Goal: Task Accomplishment & Management: Manage account settings

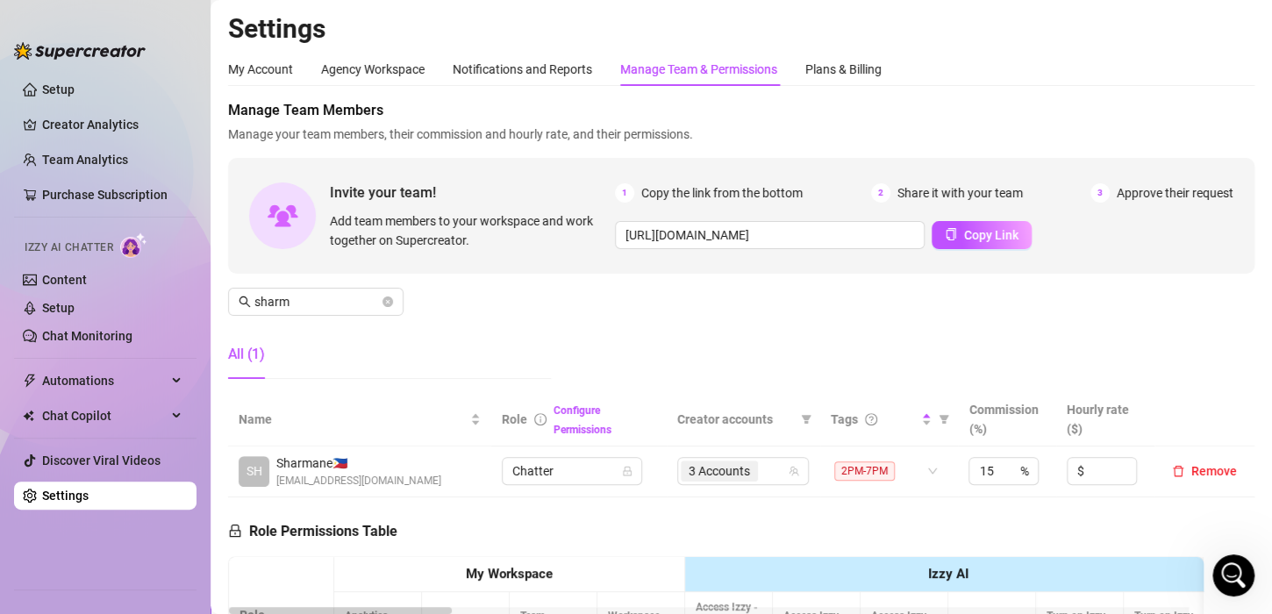
scroll to position [175, 0]
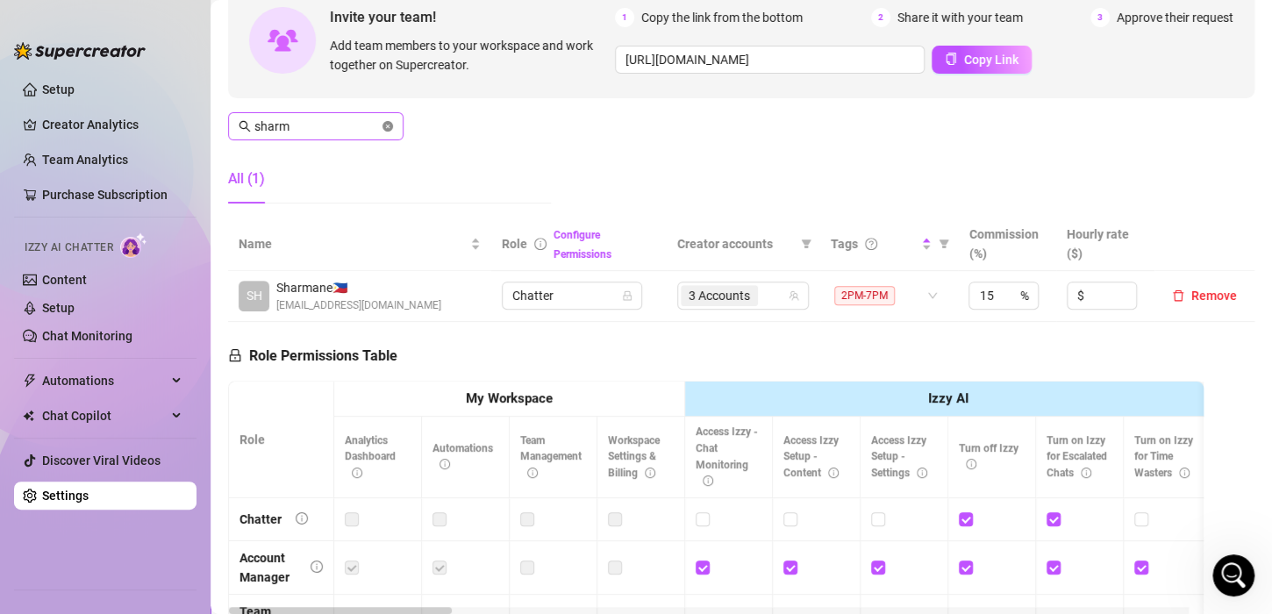
click at [386, 129] on icon "close-circle" at bounding box center [388, 126] width 11 height 11
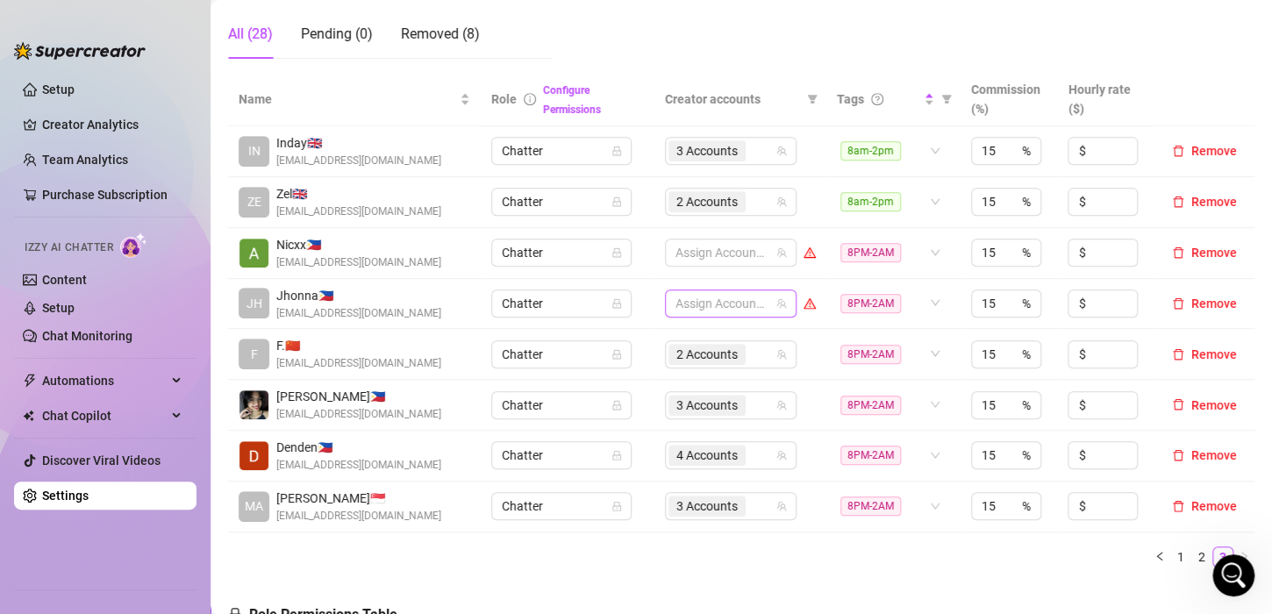
scroll to position [351, 0]
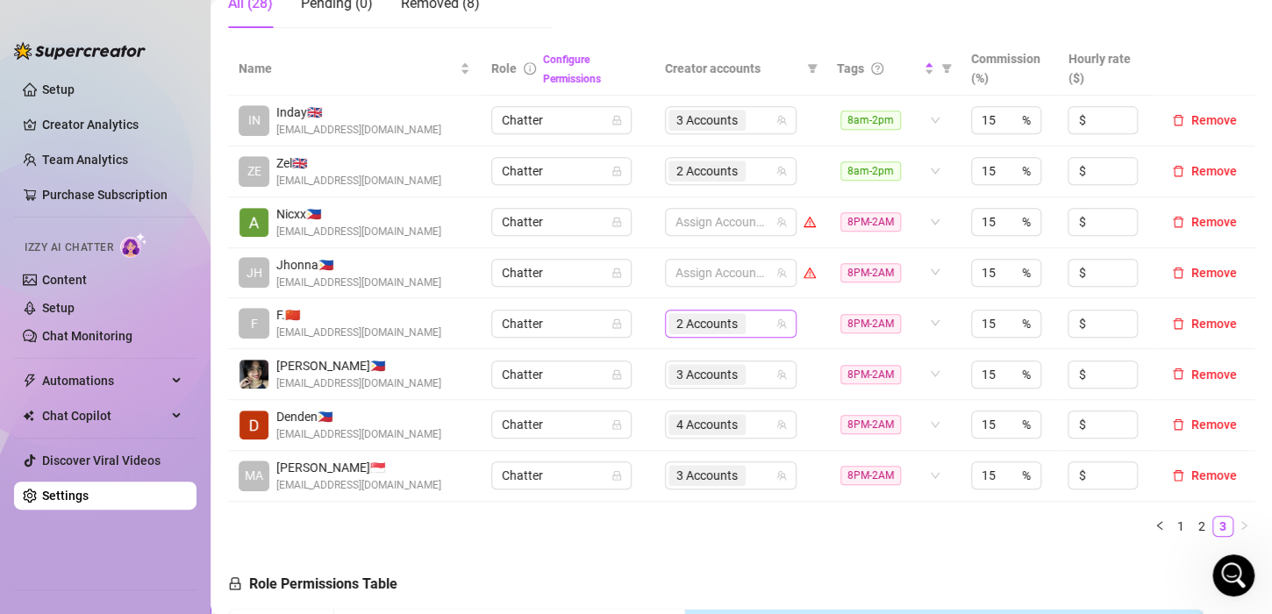
click at [762, 326] on div "2 Accounts" at bounding box center [722, 323] width 106 height 25
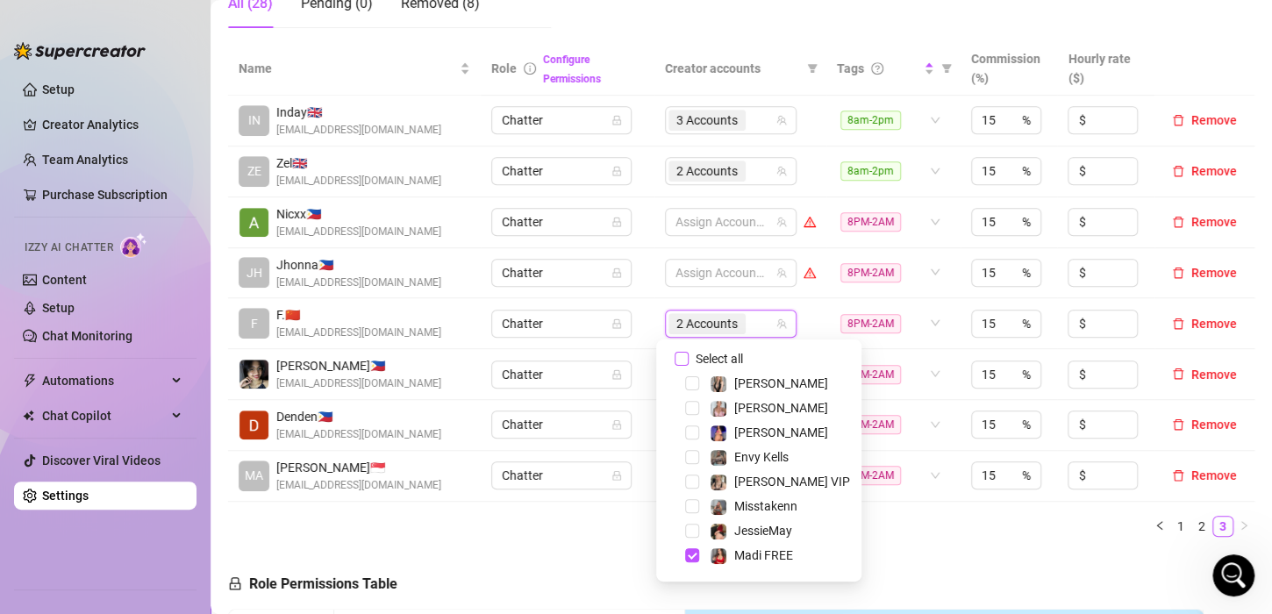
click at [685, 356] on input "Select all" at bounding box center [682, 359] width 14 height 14
checkbox input "false"
click at [655, 321] on td "Assign Accounts" at bounding box center [741, 323] width 172 height 51
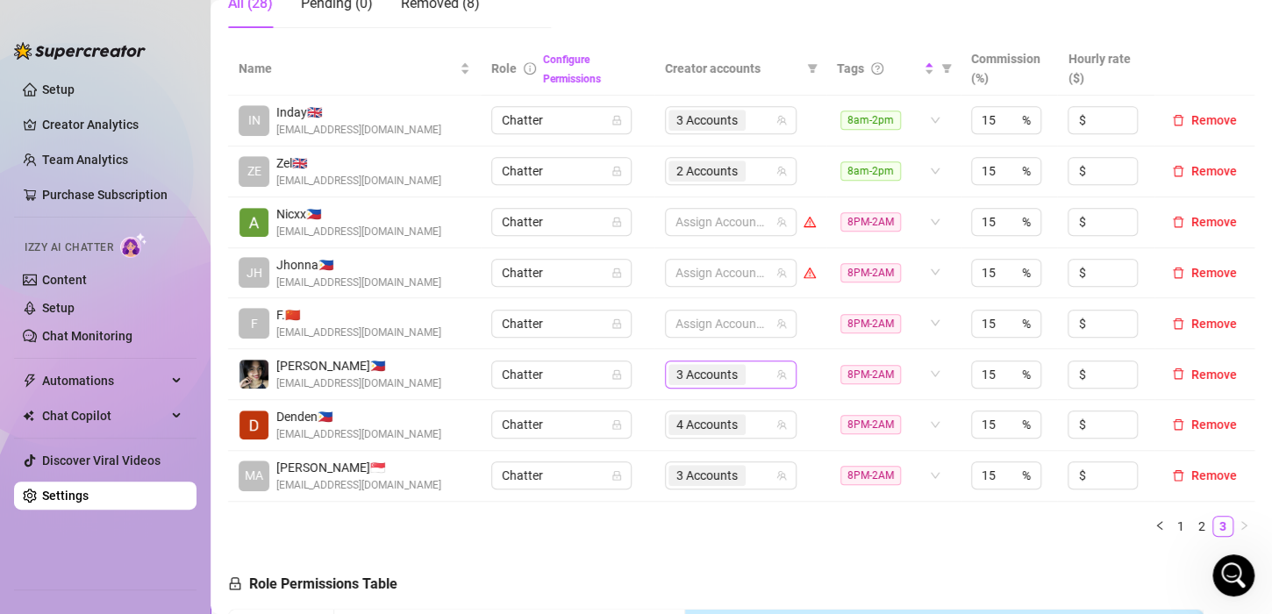
click at [749, 364] on div "3 Accounts" at bounding box center [722, 374] width 106 height 25
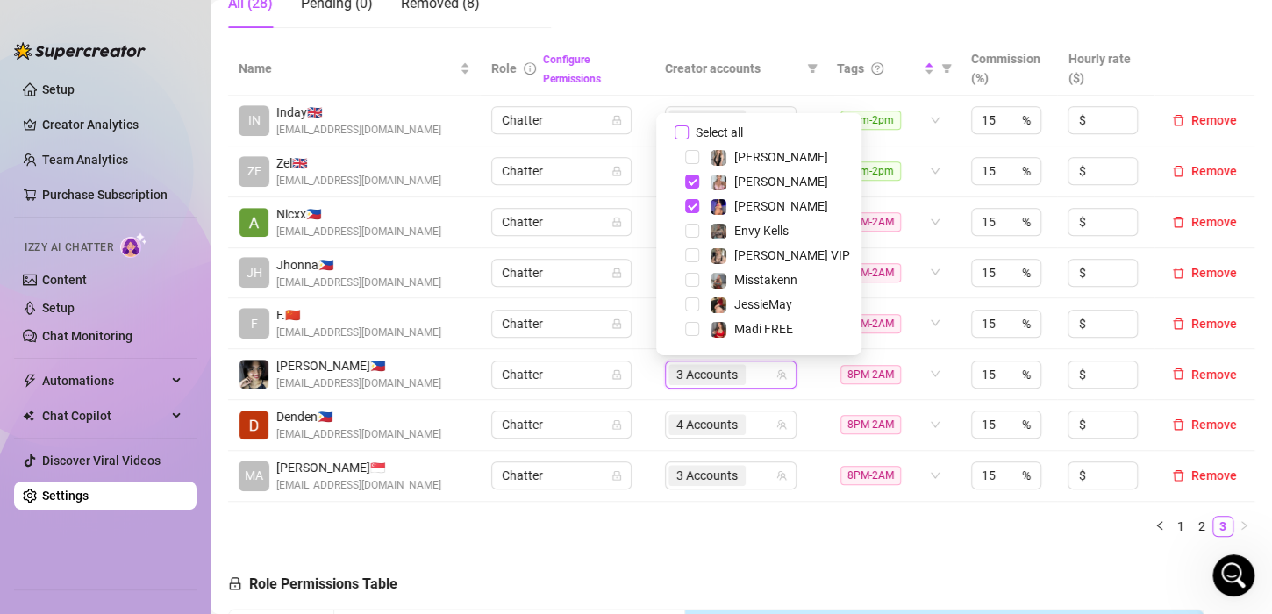
click at [678, 132] on input "Select all" at bounding box center [682, 132] width 14 height 14
checkbox input "false"
click at [640, 423] on td "Chatter" at bounding box center [567, 425] width 173 height 51
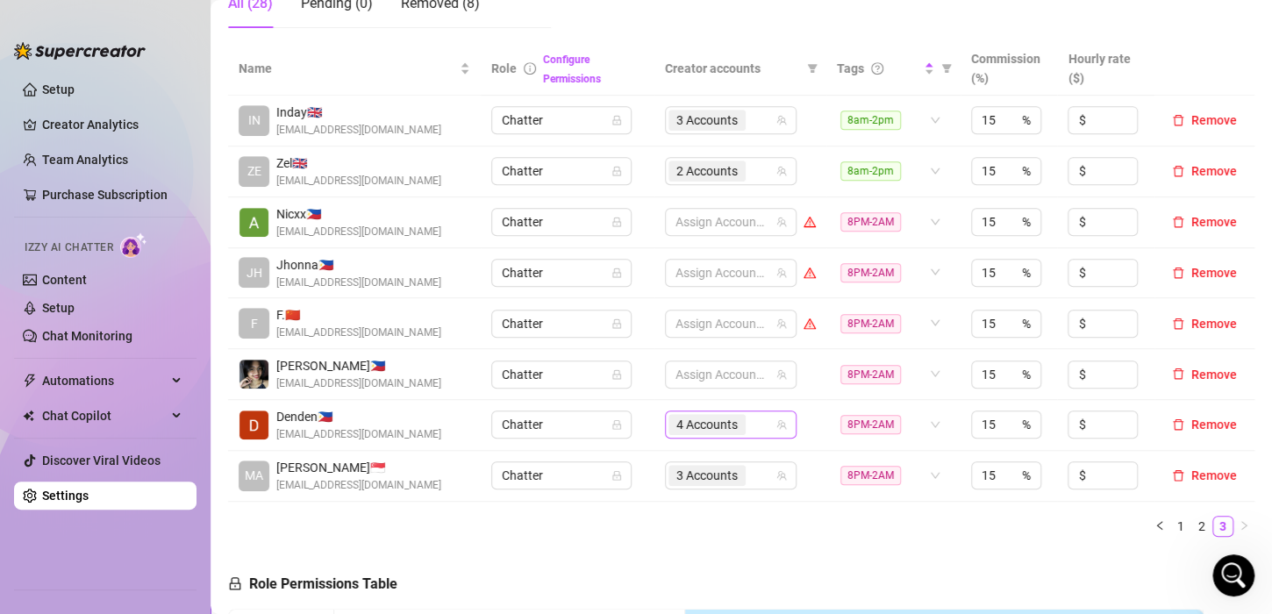
click at [751, 421] on div "4 Accounts" at bounding box center [722, 424] width 106 height 25
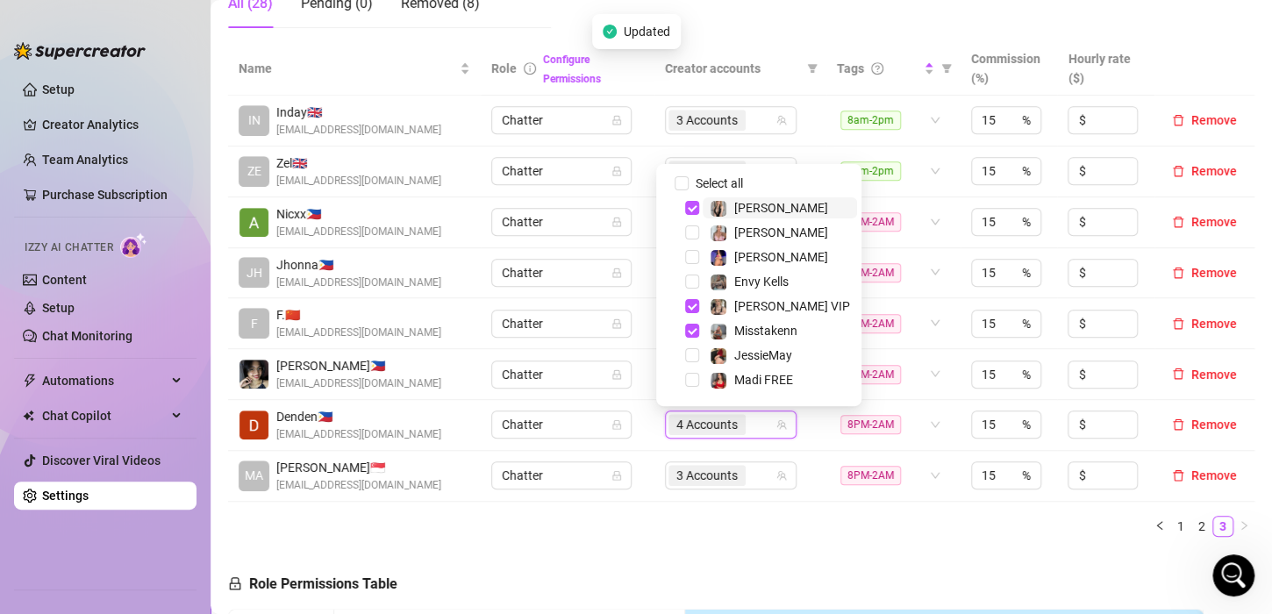
click at [751, 421] on div "4 Accounts" at bounding box center [722, 424] width 106 height 25
click at [678, 181] on input "Select all" at bounding box center [682, 183] width 14 height 14
click at [679, 181] on input "Select all" at bounding box center [682, 183] width 14 height 14
checkbox input "false"
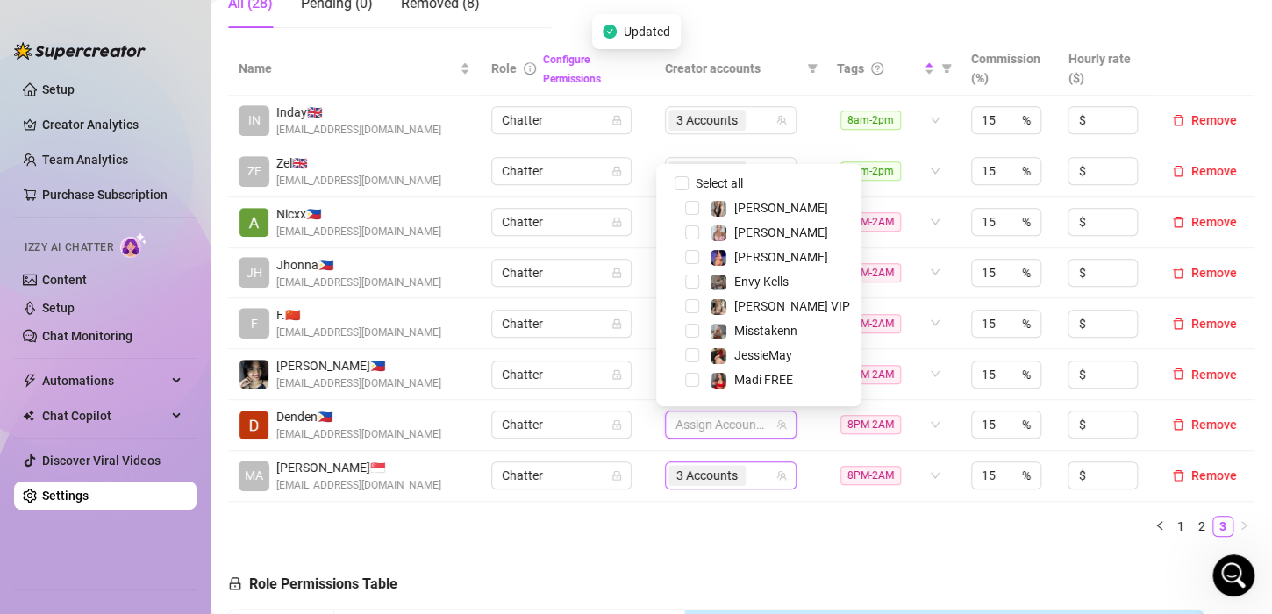
click at [748, 473] on div "3 Accounts" at bounding box center [722, 475] width 106 height 25
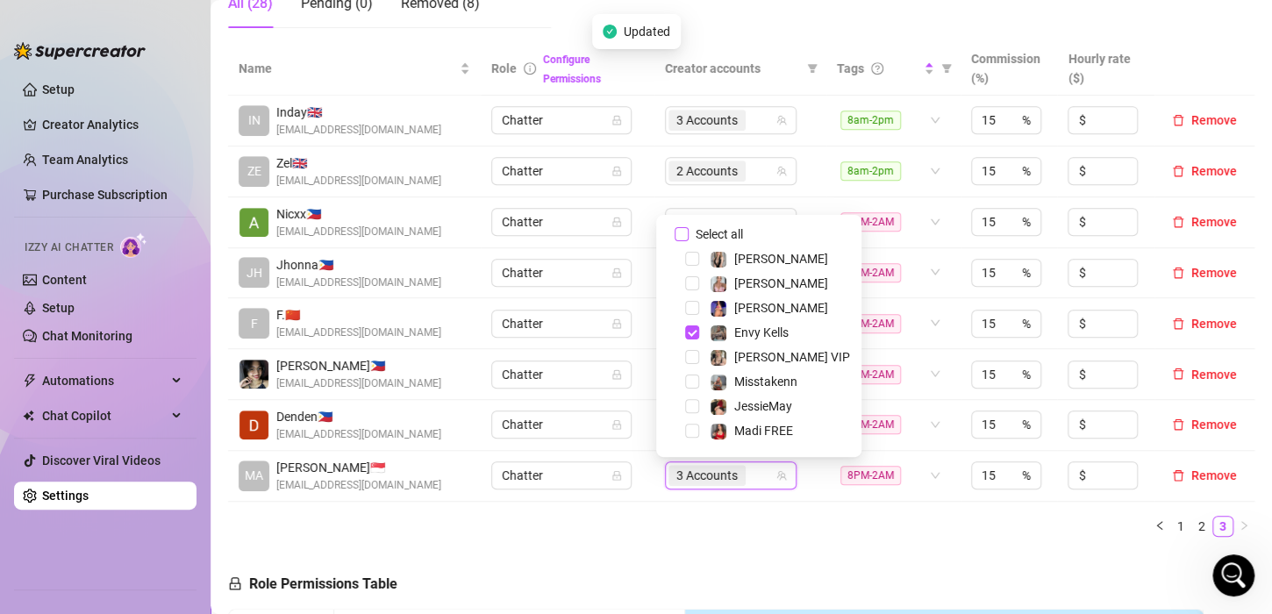
click at [680, 232] on input "Select all" at bounding box center [682, 234] width 14 height 14
click at [681, 232] on input "Select all" at bounding box center [682, 234] width 14 height 14
checkbox input "false"
click at [1192, 525] on link "2" at bounding box center [1201, 526] width 19 height 19
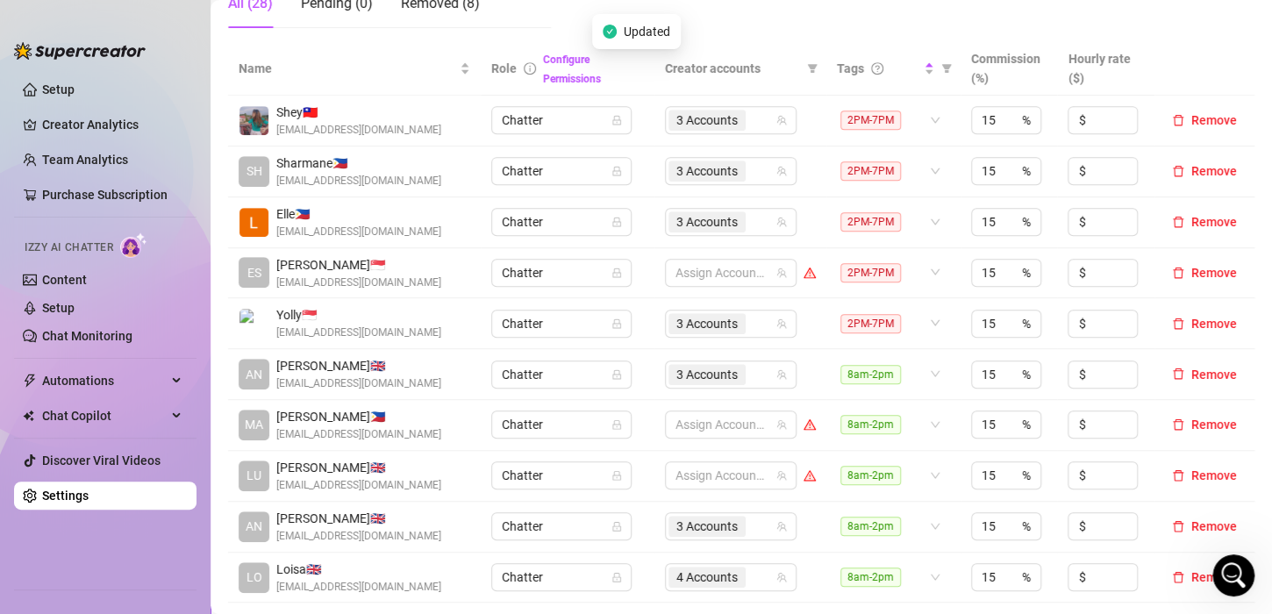
scroll to position [263, 0]
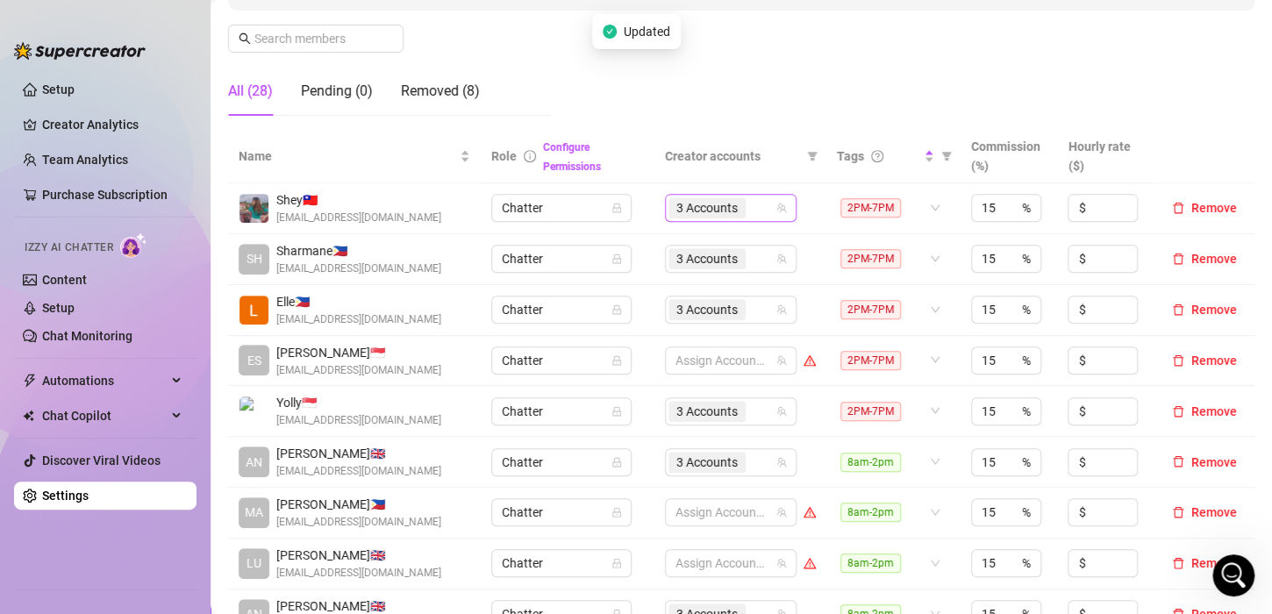
click at [755, 206] on div "3 Accounts" at bounding box center [722, 208] width 106 height 25
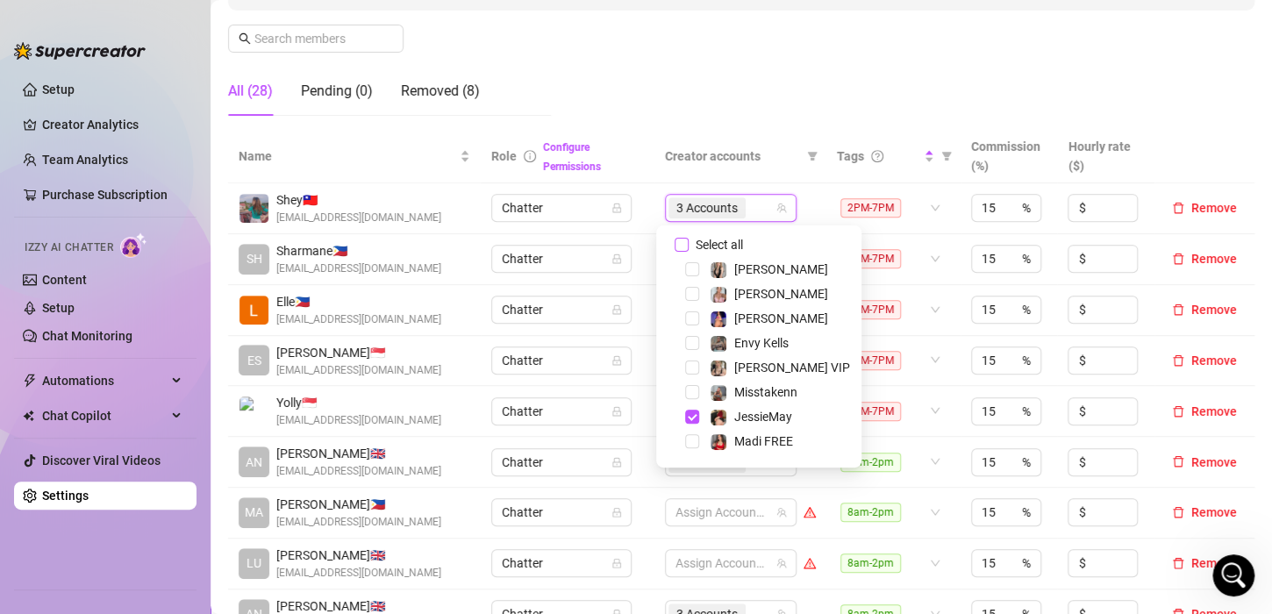
click at [683, 238] on input "Select all" at bounding box center [682, 245] width 14 height 14
checkbox input "false"
click at [638, 212] on td "Chatter" at bounding box center [567, 208] width 173 height 51
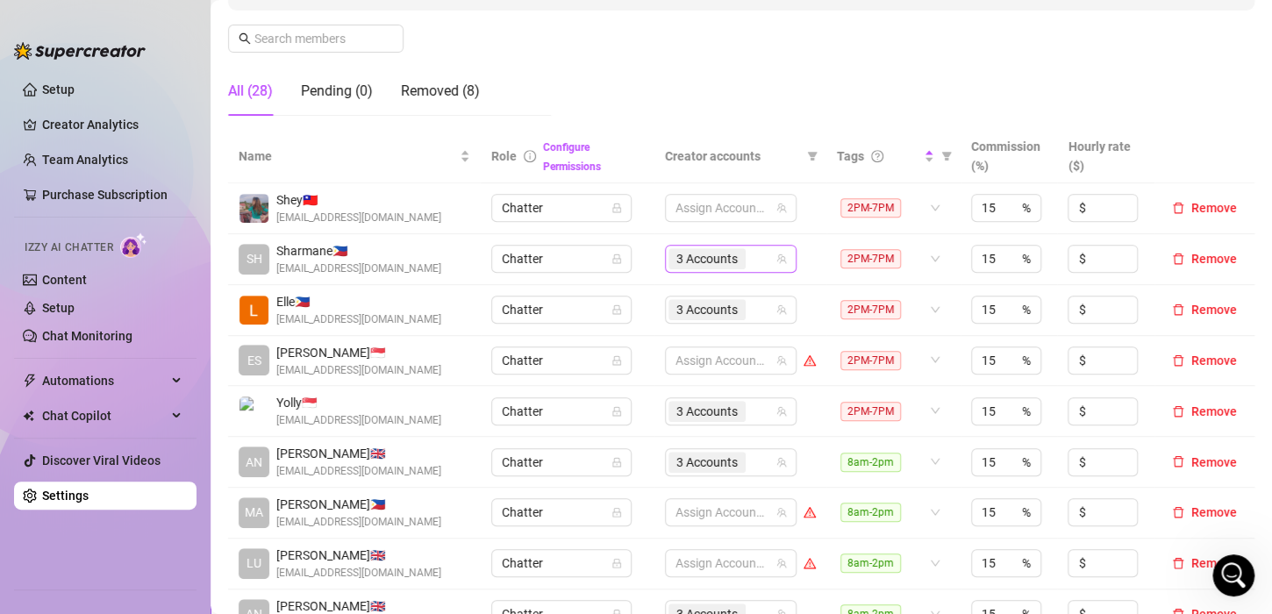
click at [761, 254] on div "3 Accounts" at bounding box center [722, 259] width 106 height 25
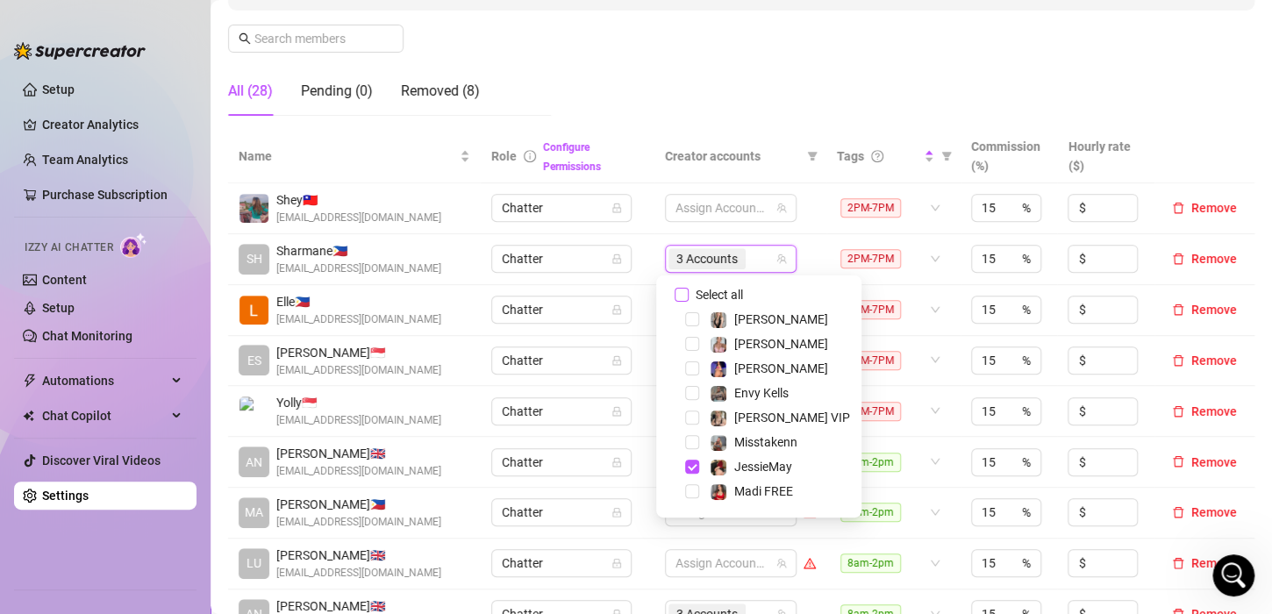
click at [676, 292] on input "Select all" at bounding box center [682, 295] width 14 height 14
click at [676, 293] on input "Select all" at bounding box center [682, 295] width 14 height 14
checkbox input "false"
click at [655, 262] on td "Assign Accounts" at bounding box center [741, 259] width 172 height 51
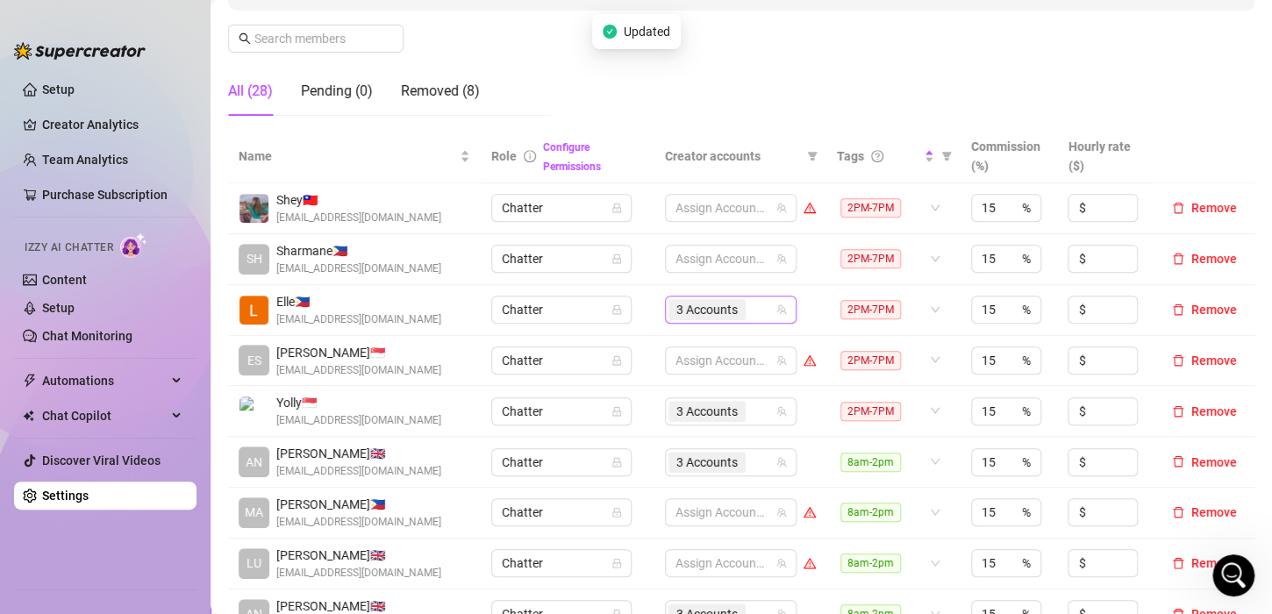
click at [744, 306] on div "3 Accounts" at bounding box center [722, 309] width 106 height 25
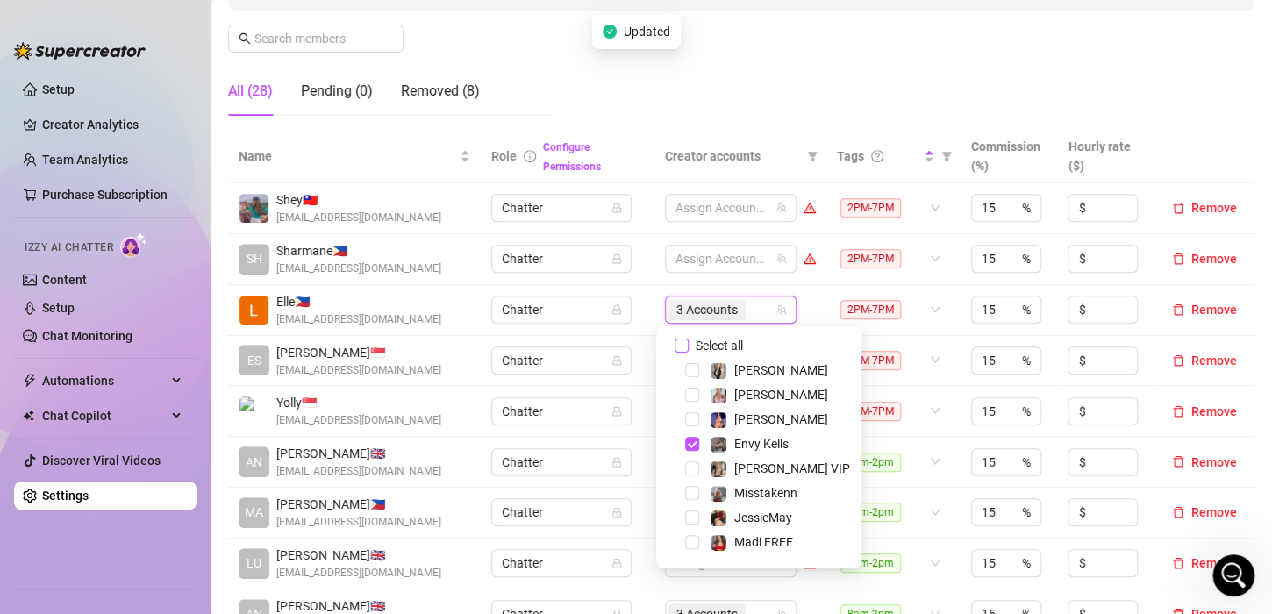
click at [683, 346] on input "Select all" at bounding box center [682, 346] width 14 height 14
click at [683, 345] on input "Select all" at bounding box center [682, 346] width 14 height 14
checkbox input "false"
click at [655, 316] on td "Assign Accounts" at bounding box center [741, 310] width 172 height 51
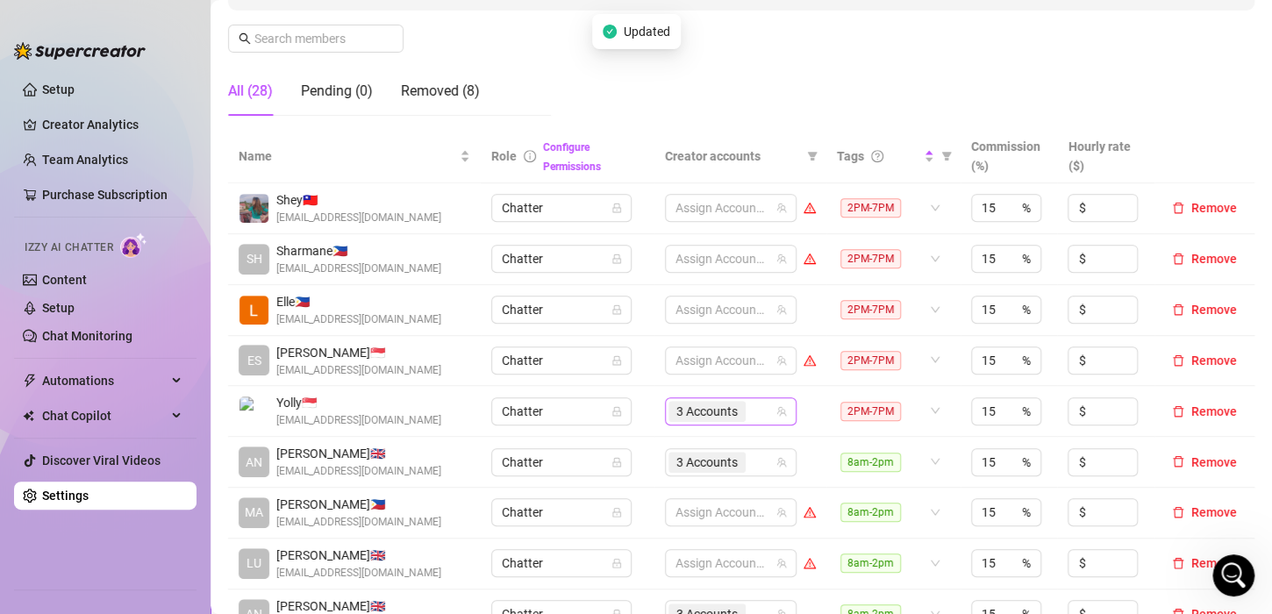
click at [755, 404] on div "3 Accounts" at bounding box center [722, 411] width 106 height 25
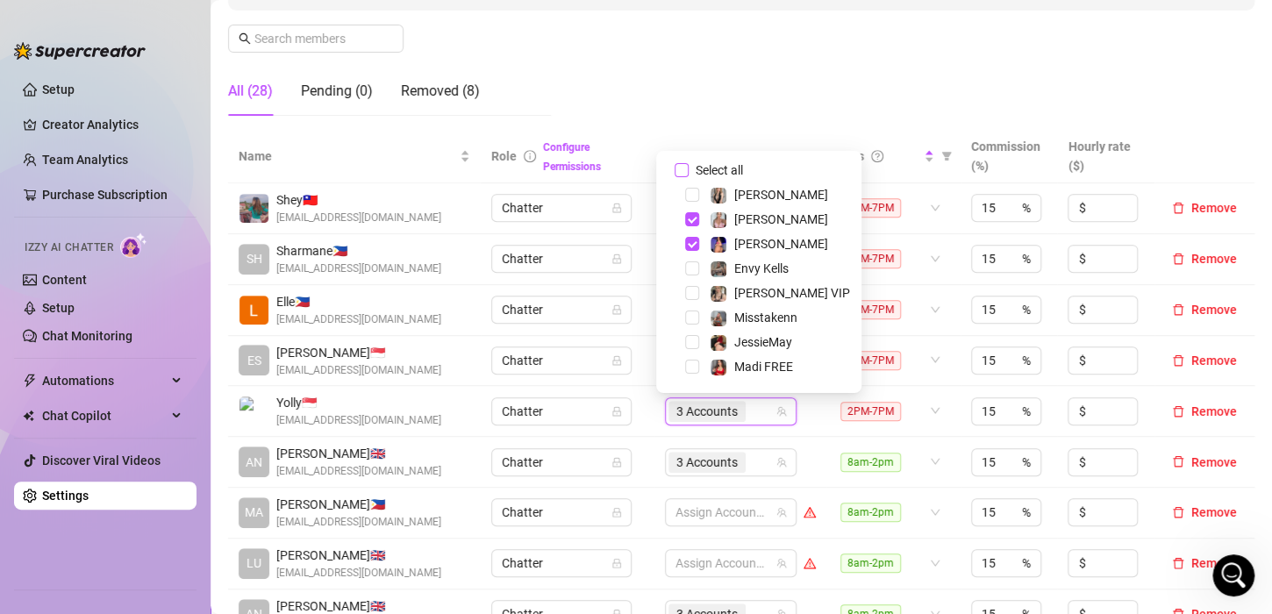
click at [681, 174] on input "Select all" at bounding box center [682, 170] width 14 height 14
checkbox input "false"
click at [640, 393] on td "Chatter" at bounding box center [567, 411] width 173 height 51
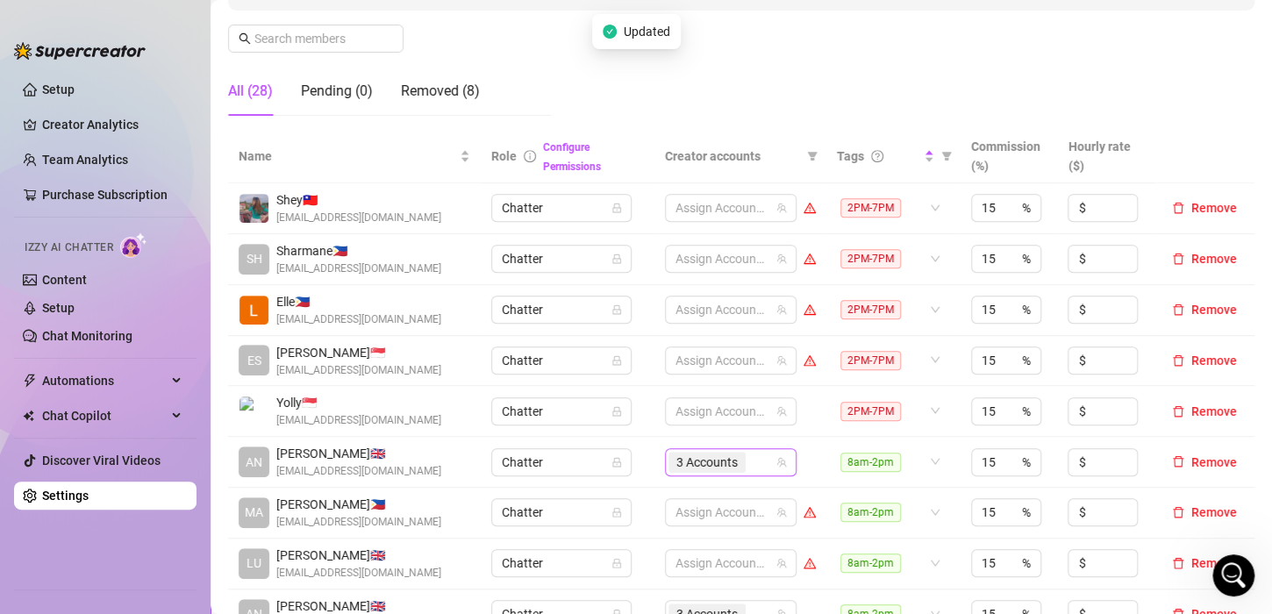
click at [747, 458] on div "3 Accounts" at bounding box center [722, 462] width 106 height 25
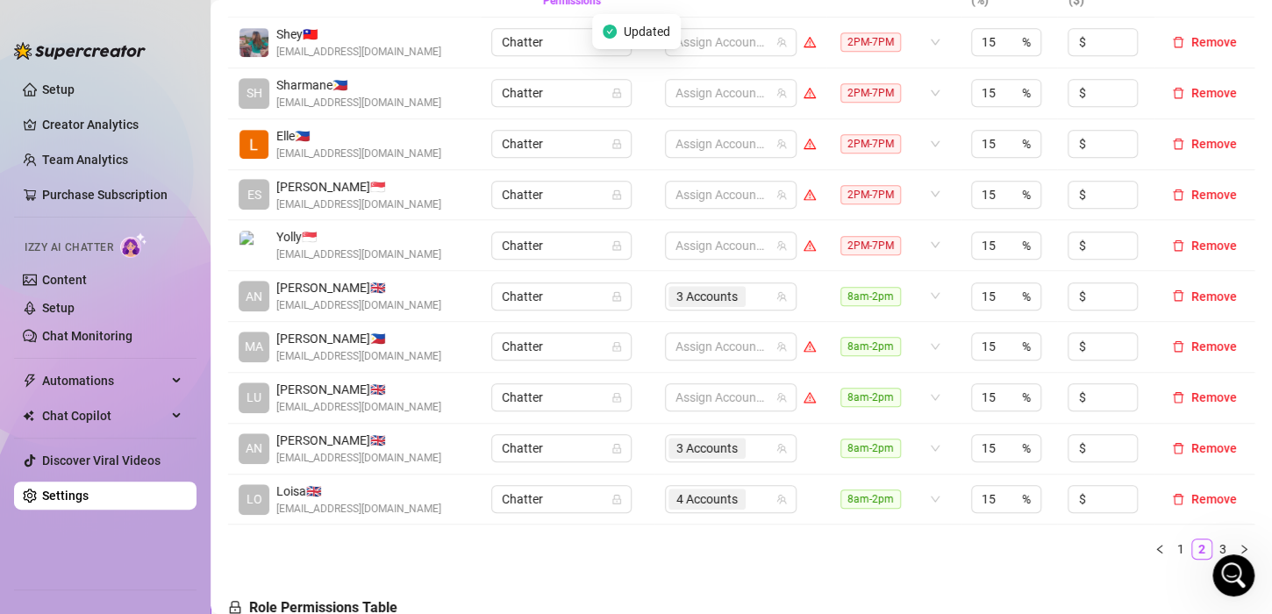
scroll to position [526, 0]
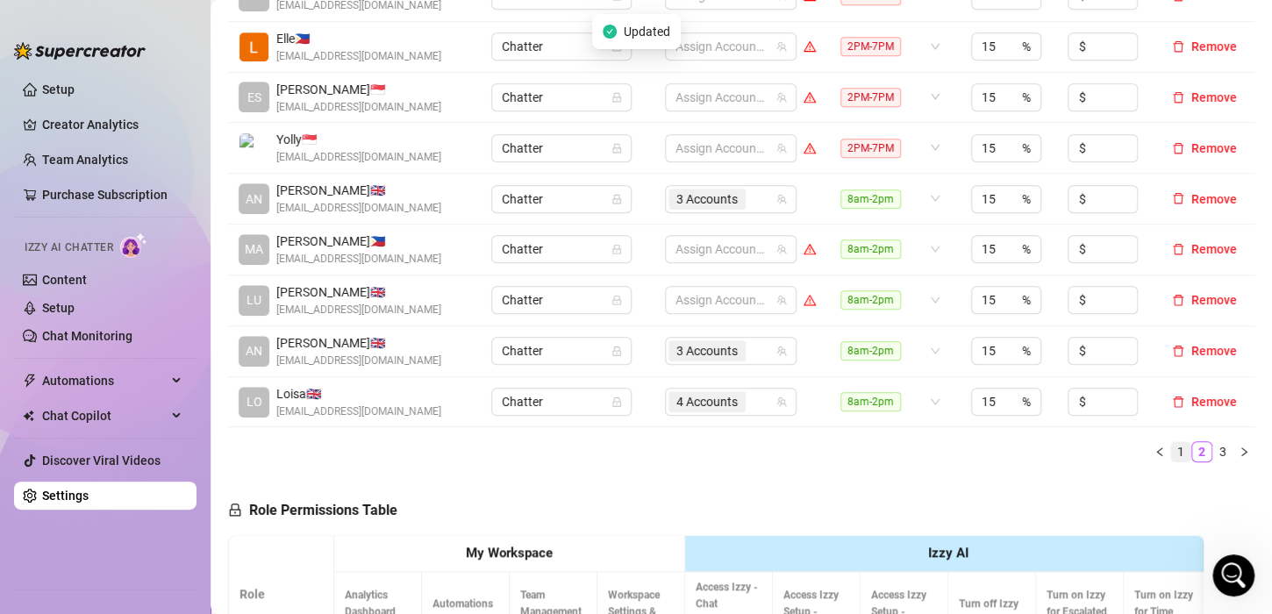
click at [1171, 449] on link "1" at bounding box center [1180, 451] width 19 height 19
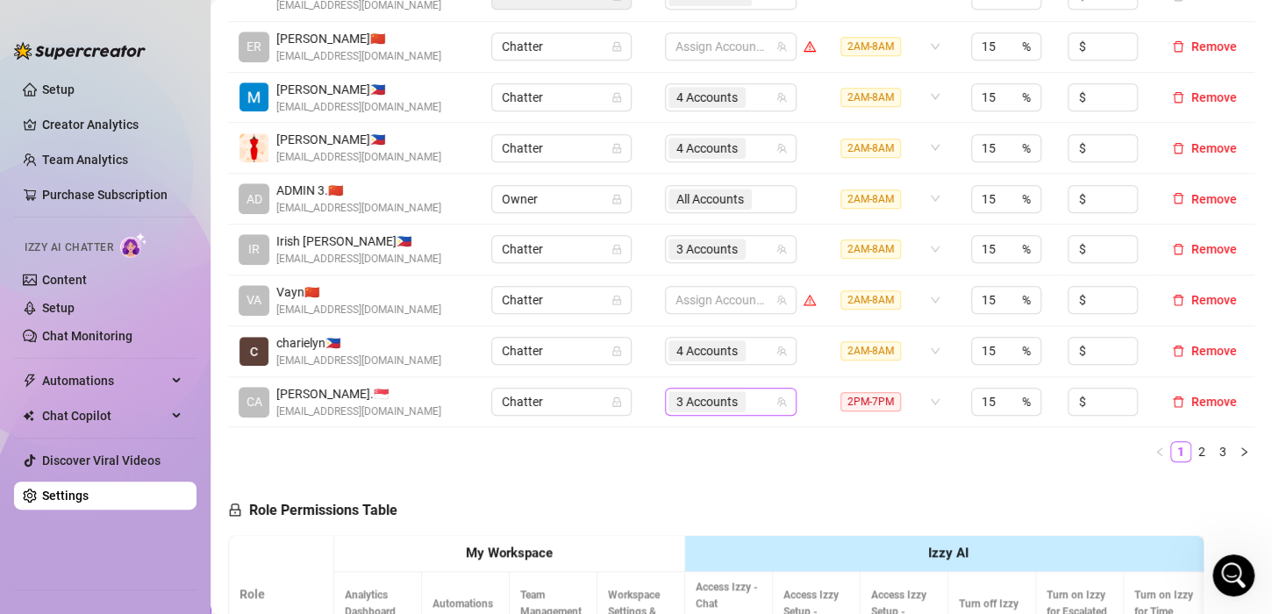
click at [763, 396] on div "3 Accounts" at bounding box center [722, 402] width 106 height 25
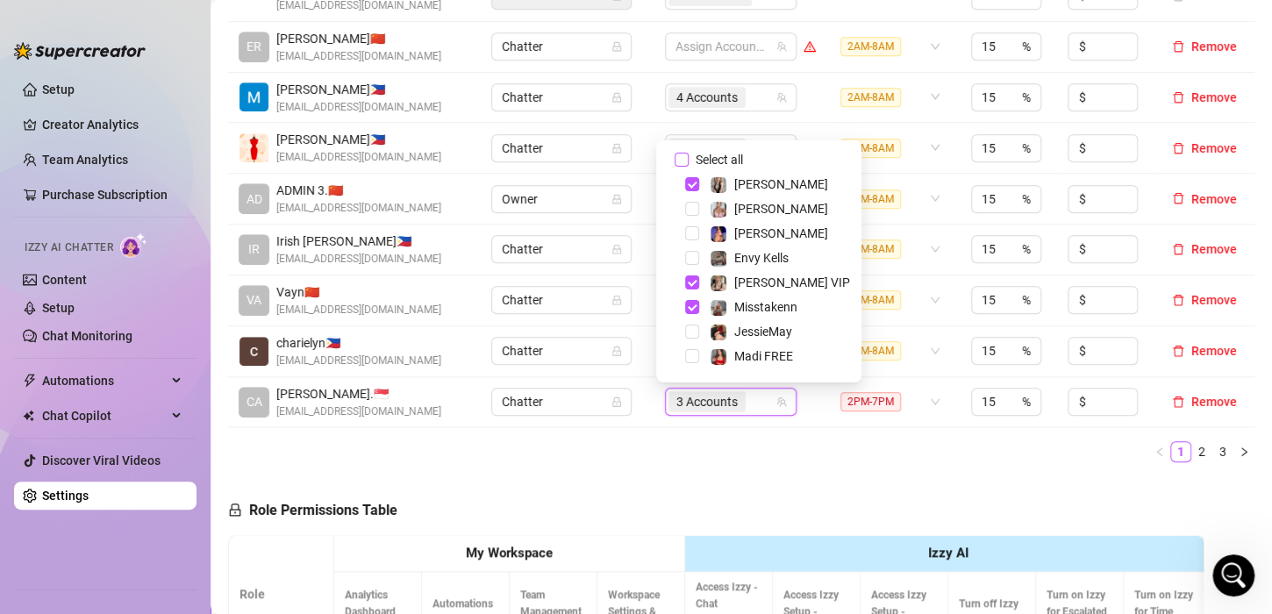
click at [682, 155] on input "Select all" at bounding box center [682, 160] width 14 height 14
checkbox input "false"
click at [854, 468] on div "Name Role Configure Permissions Creator accounts Tags Commission (%) Hourly rat…" at bounding box center [741, 172] width 1026 height 610
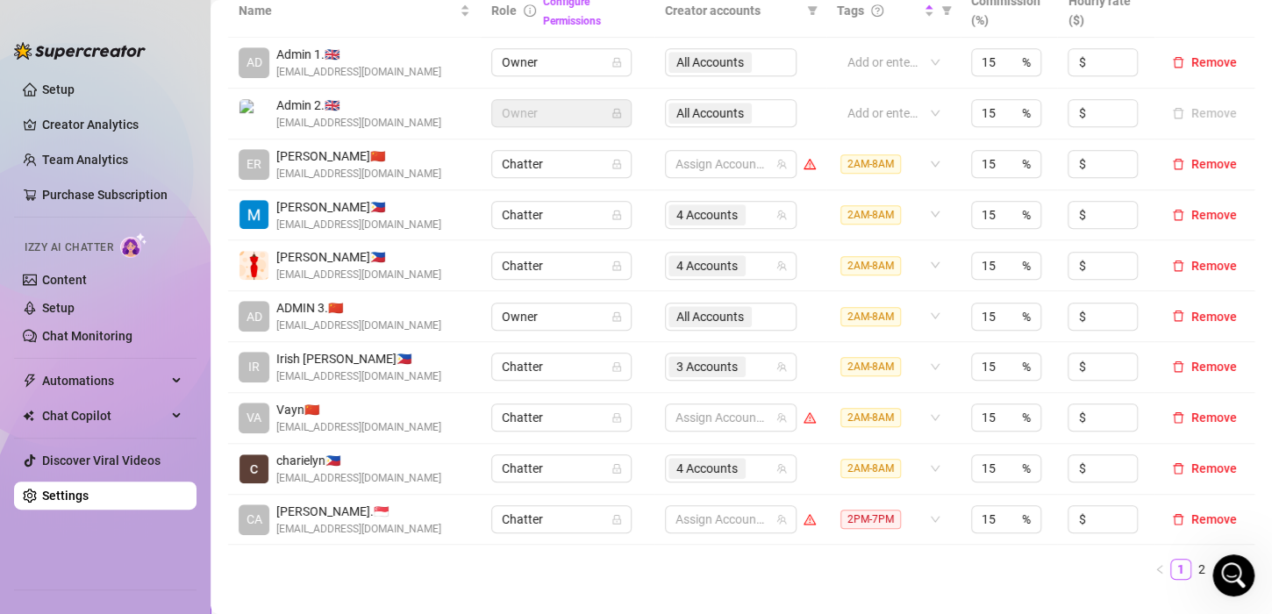
scroll to position [439, 0]
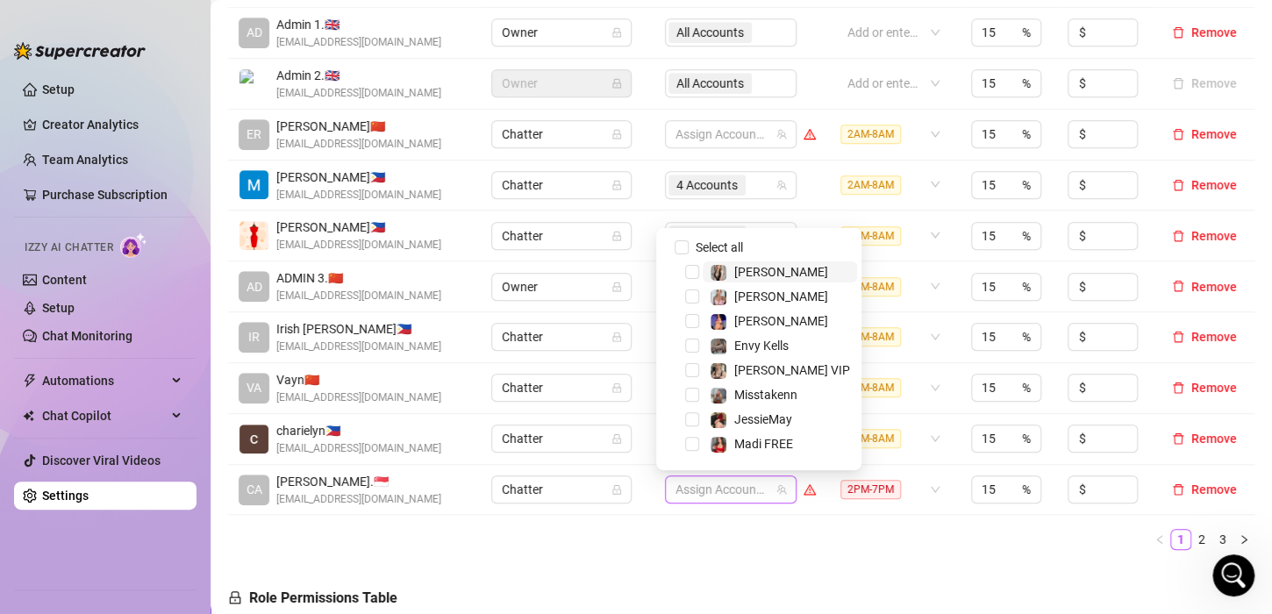
click at [696, 486] on div at bounding box center [722, 489] width 106 height 25
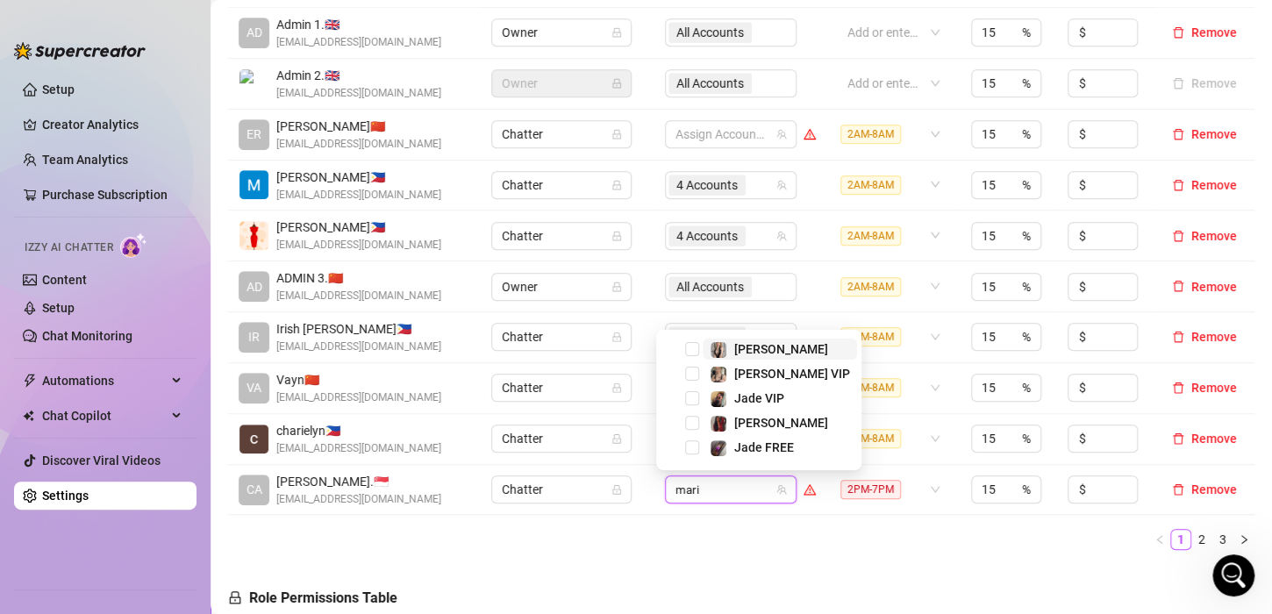
type input "[PERSON_NAME]"
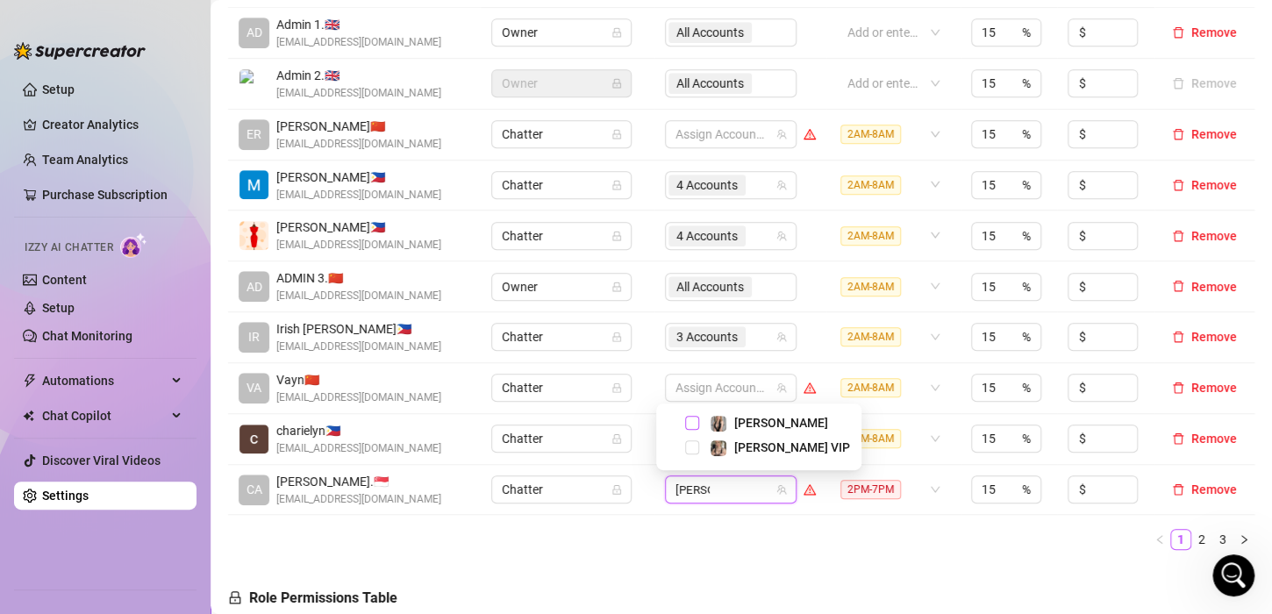
click at [690, 423] on span "Select tree node" at bounding box center [692, 423] width 14 height 14
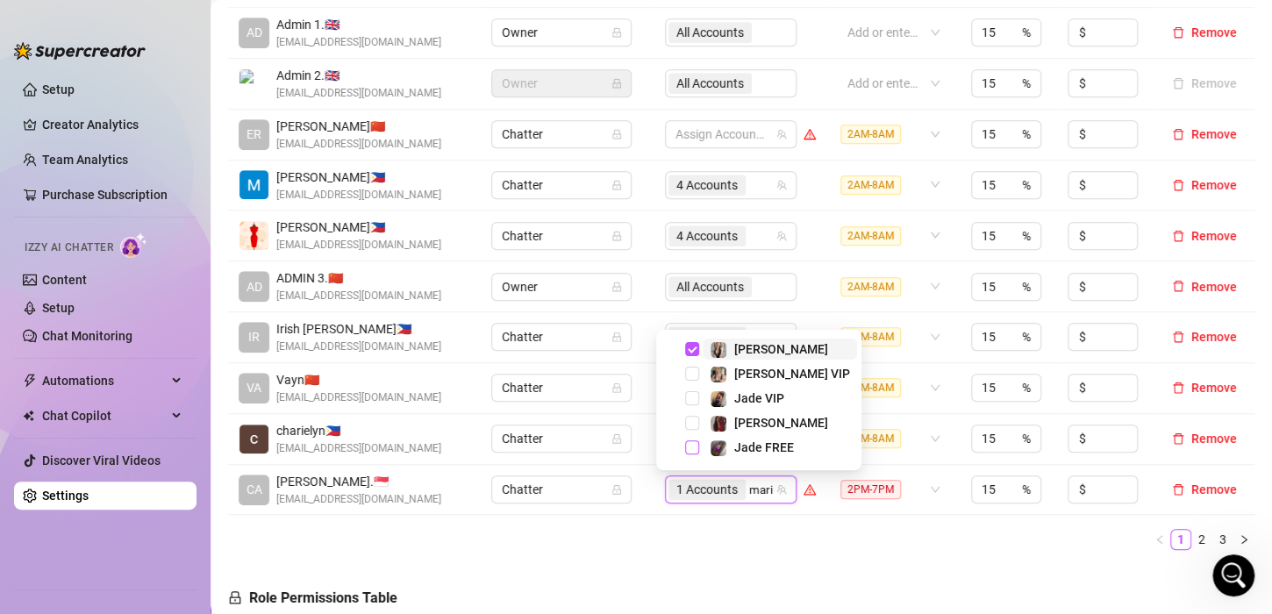
type input "[PERSON_NAME]"
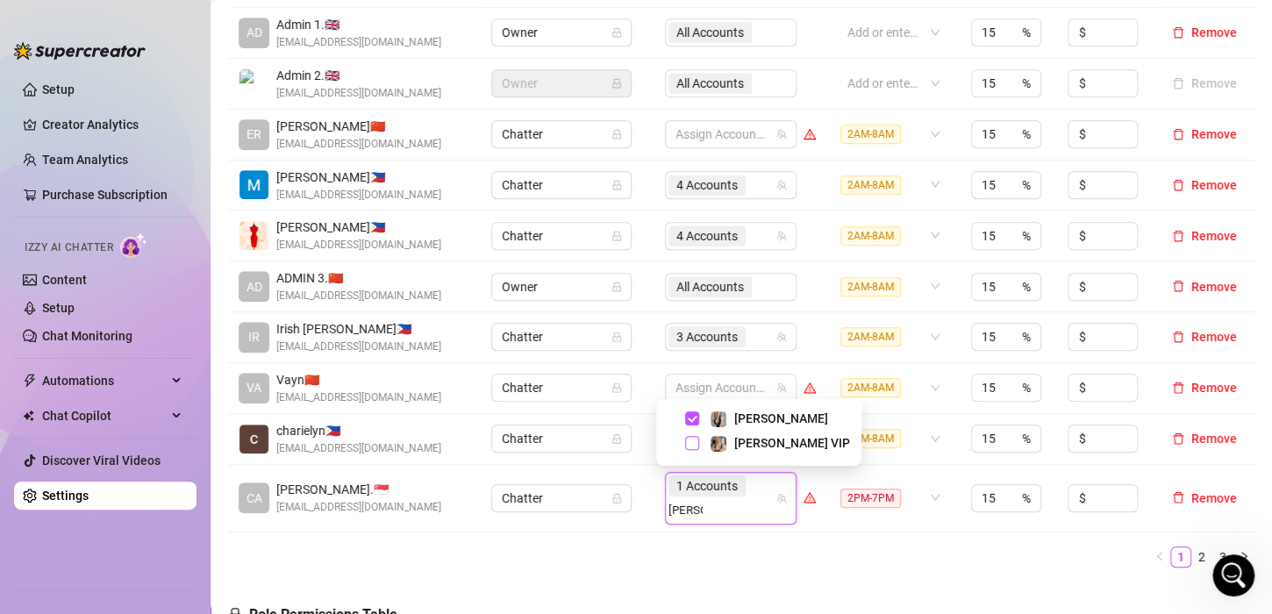
click at [689, 447] on span "Select tree node" at bounding box center [692, 443] width 14 height 14
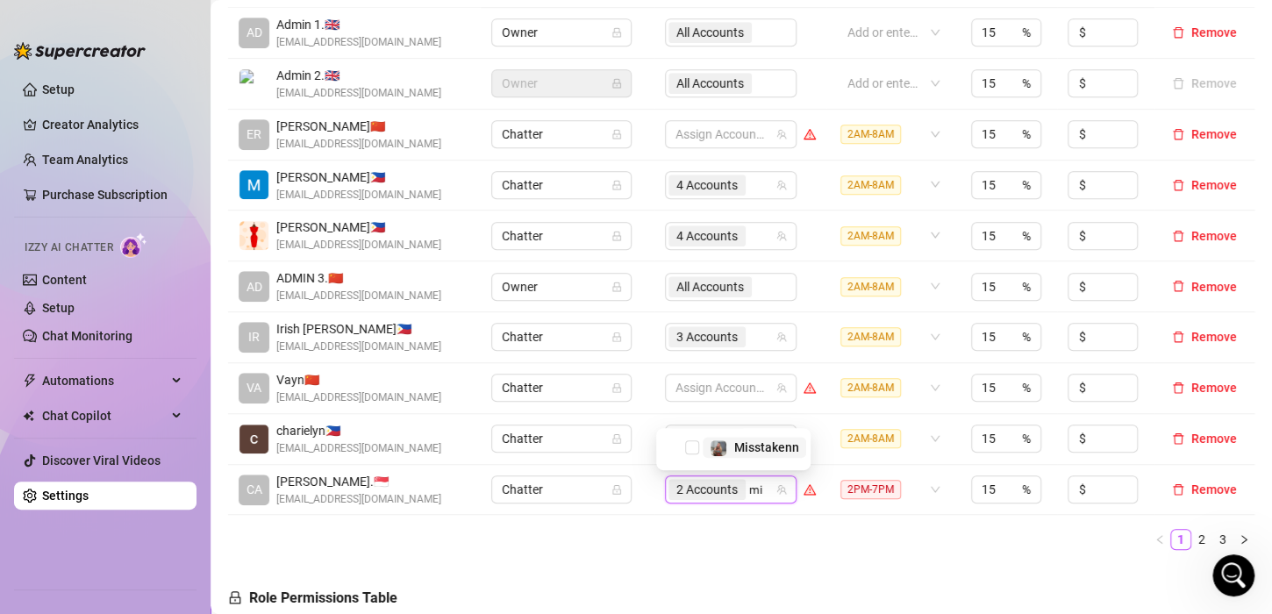
type input "mis"
click at [690, 444] on span "Select tree node" at bounding box center [692, 447] width 14 height 14
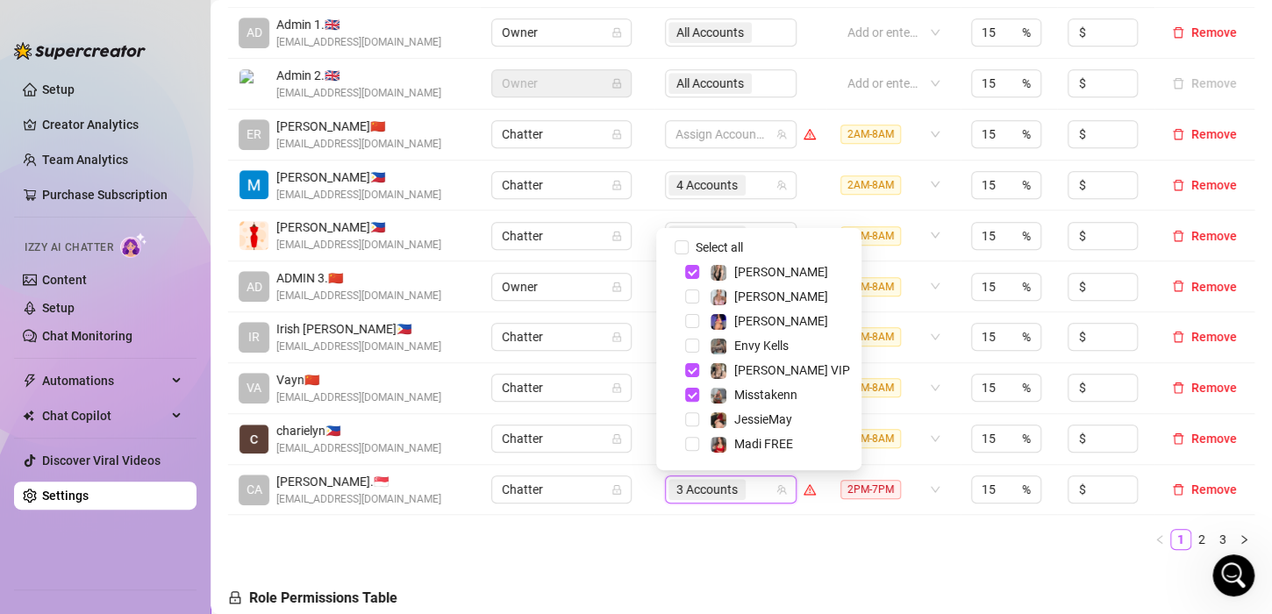
click at [1040, 534] on ul "1 2 3" at bounding box center [741, 539] width 1026 height 21
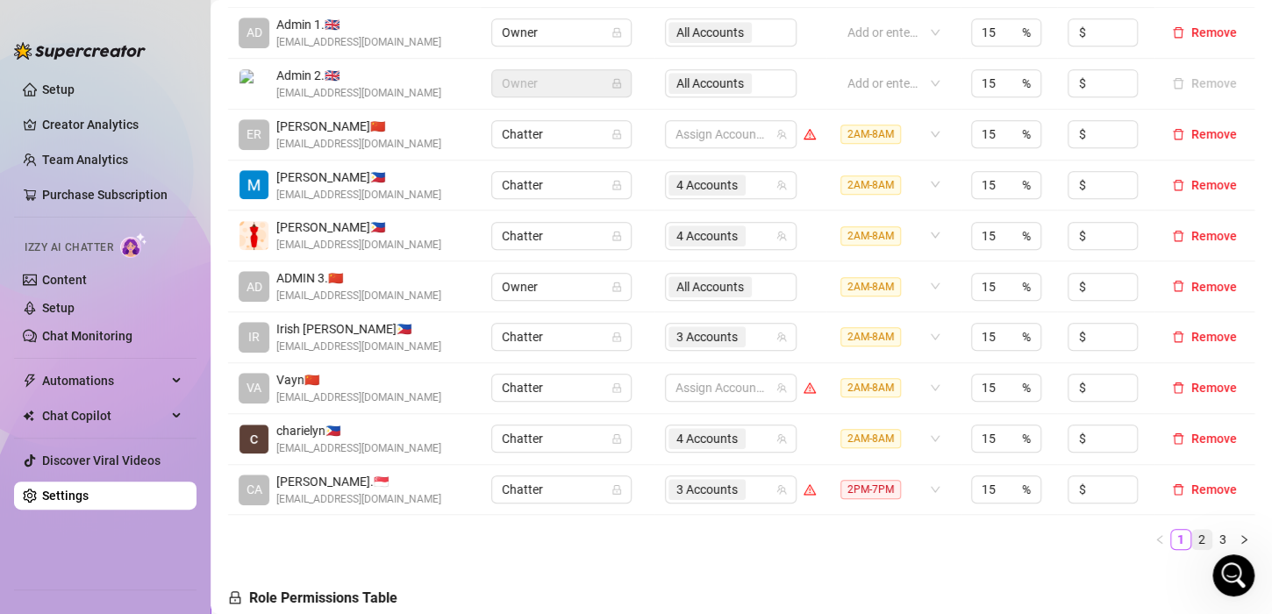
click at [1192, 534] on link "2" at bounding box center [1201, 539] width 19 height 19
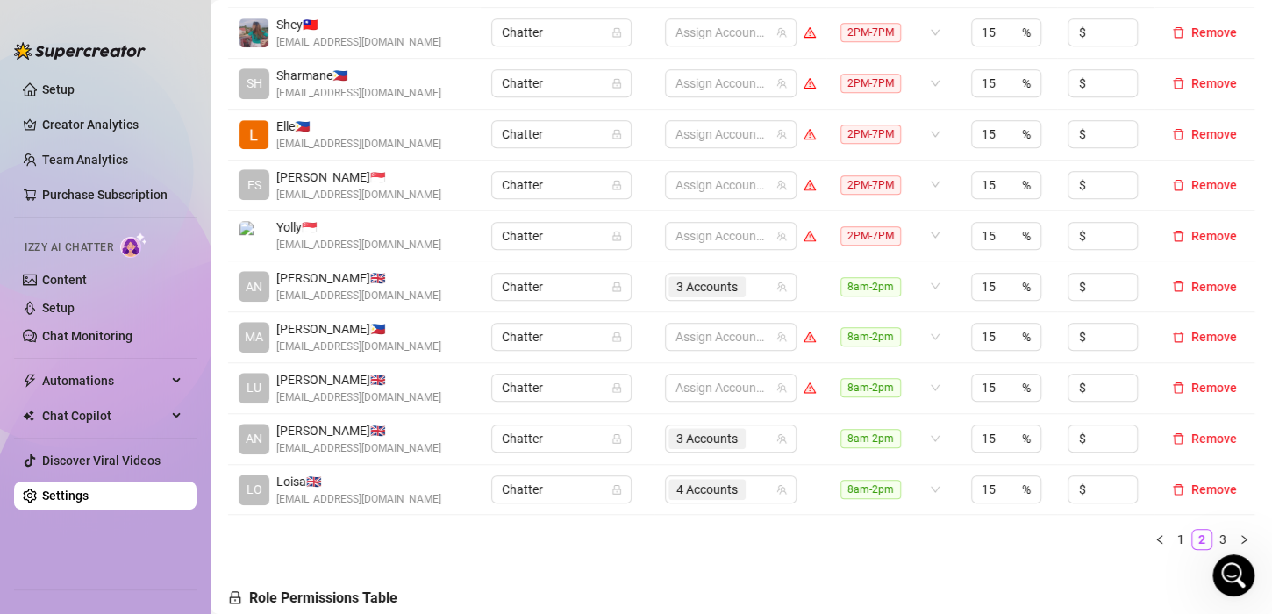
scroll to position [351, 0]
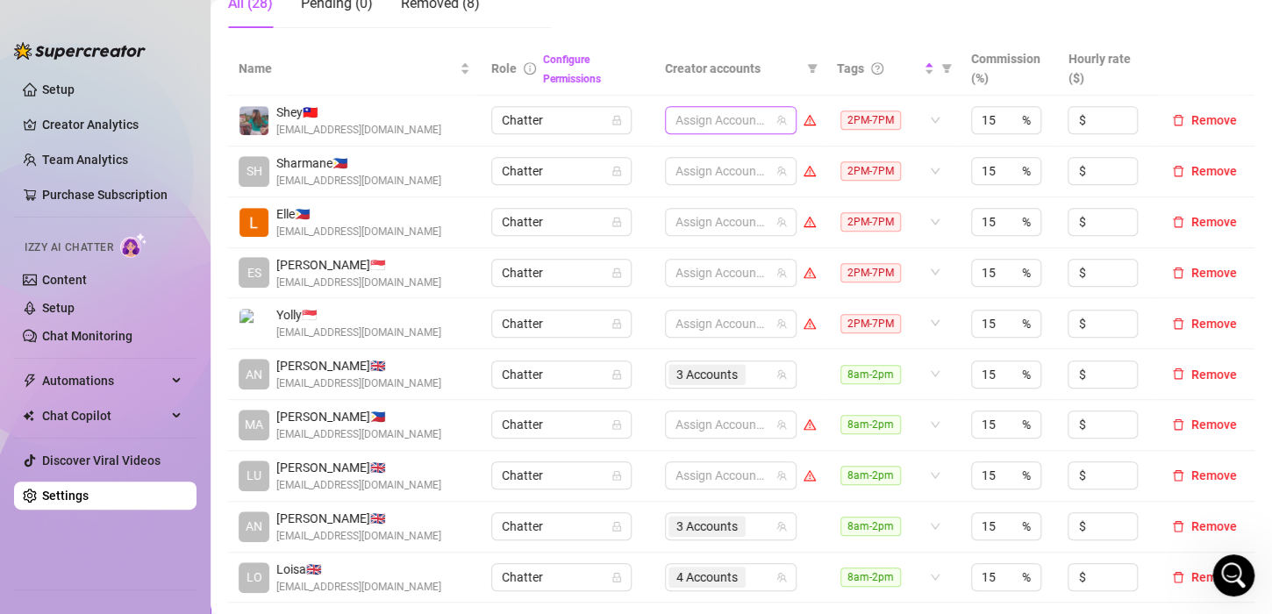
click at [727, 115] on div at bounding box center [722, 120] width 106 height 25
type input "envy"
click at [690, 156] on span "Select tree node" at bounding box center [692, 157] width 14 height 14
type input "phoe"
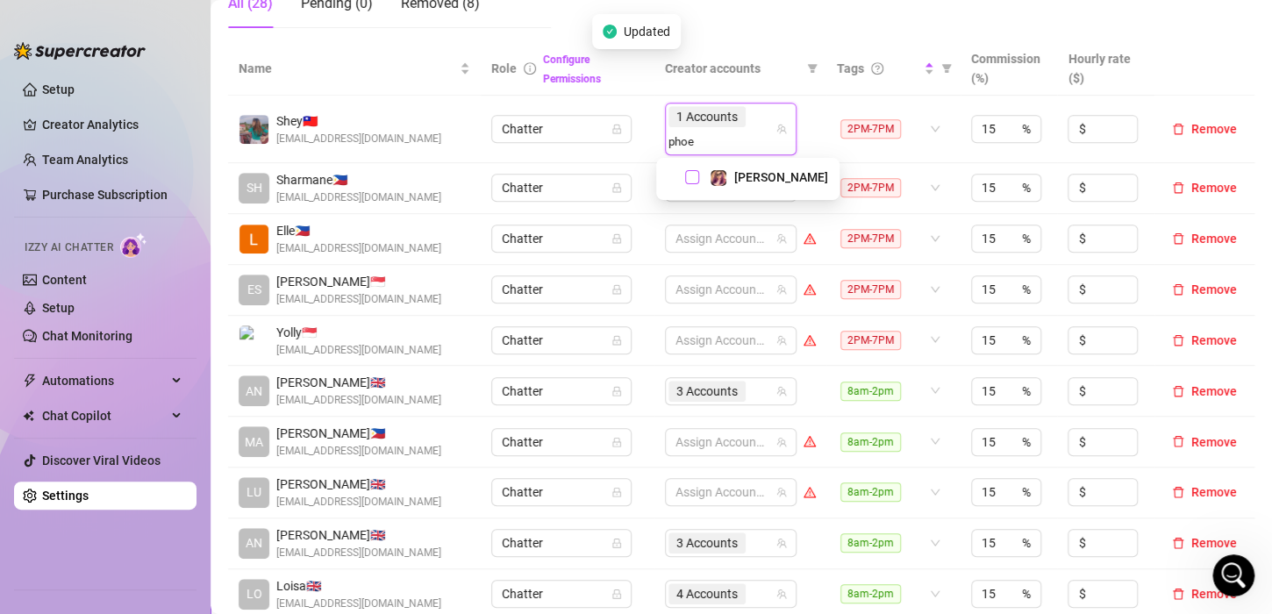
click at [696, 174] on span "Select tree node" at bounding box center [692, 177] width 14 height 14
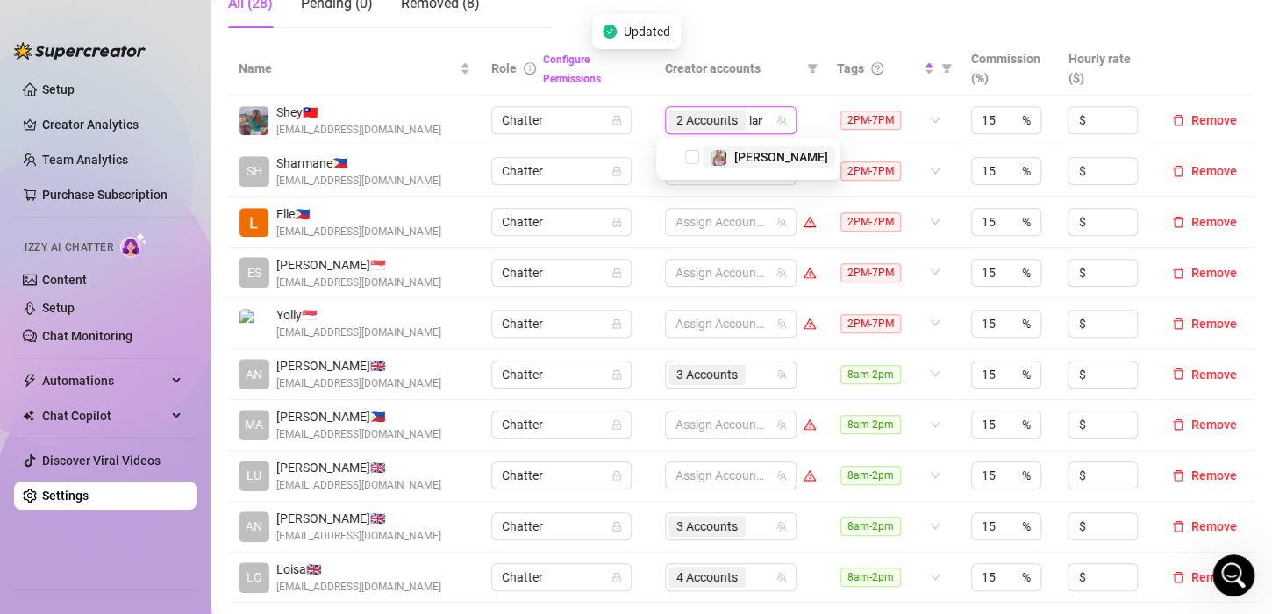
type input "[PERSON_NAME]"
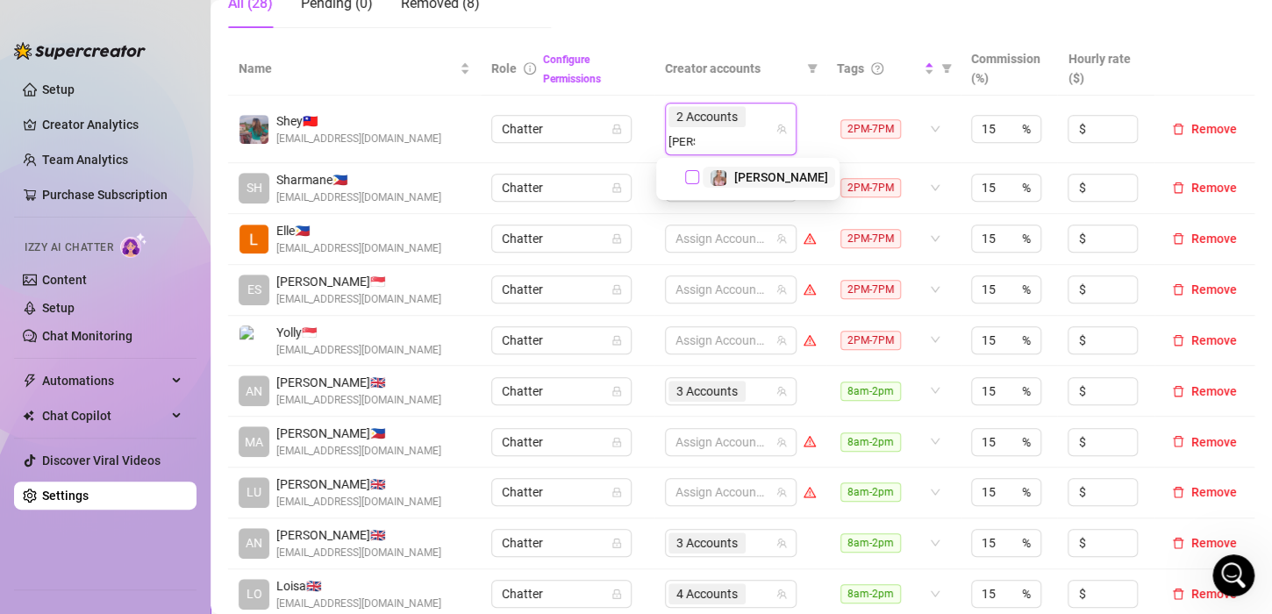
click at [696, 173] on span "Select tree node" at bounding box center [692, 177] width 14 height 14
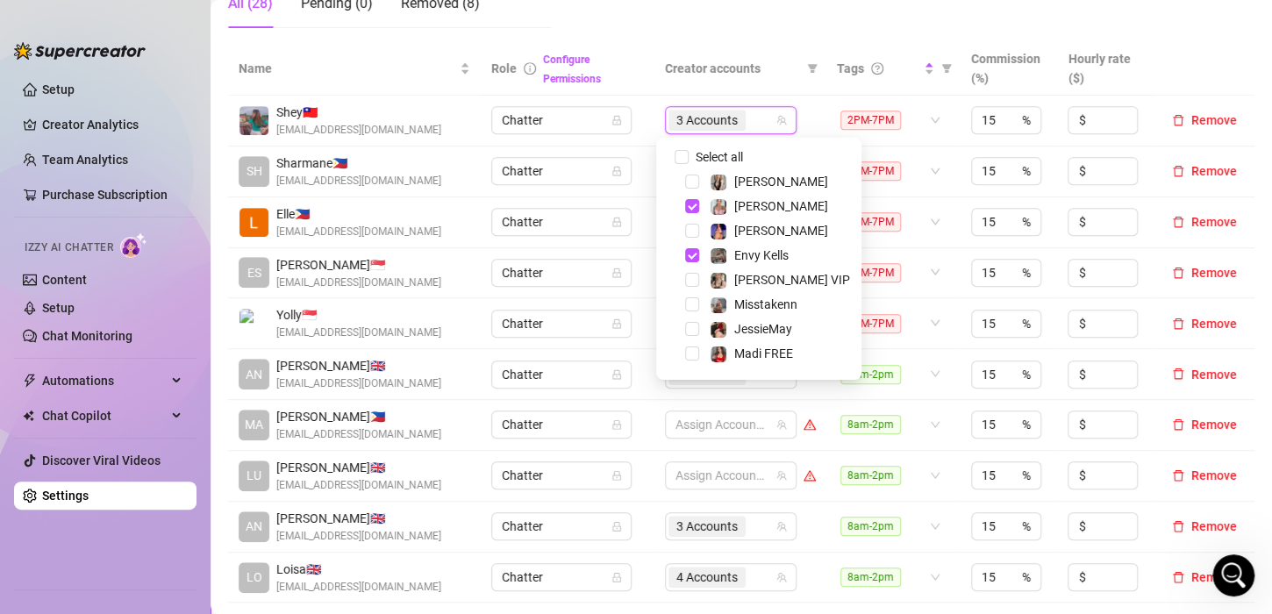
click at [635, 142] on td "Chatter" at bounding box center [567, 121] width 173 height 51
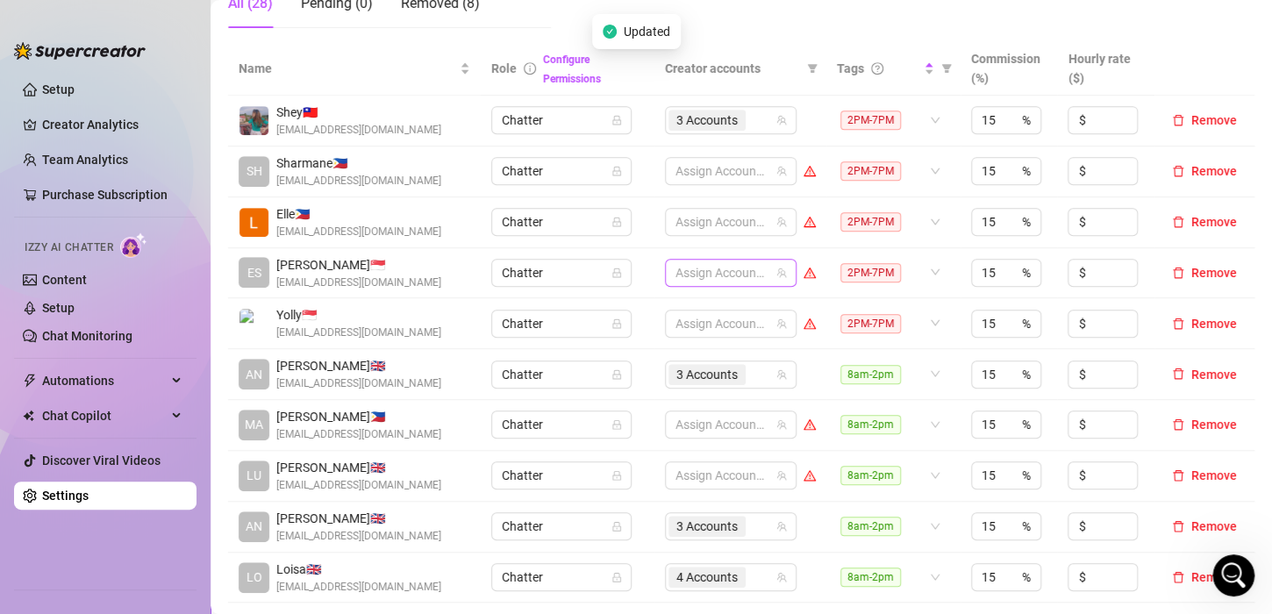
click at [701, 266] on div at bounding box center [722, 273] width 106 height 25
type input "jade"
click at [693, 334] on span "Select tree node" at bounding box center [692, 333] width 14 height 14
type input "valen"
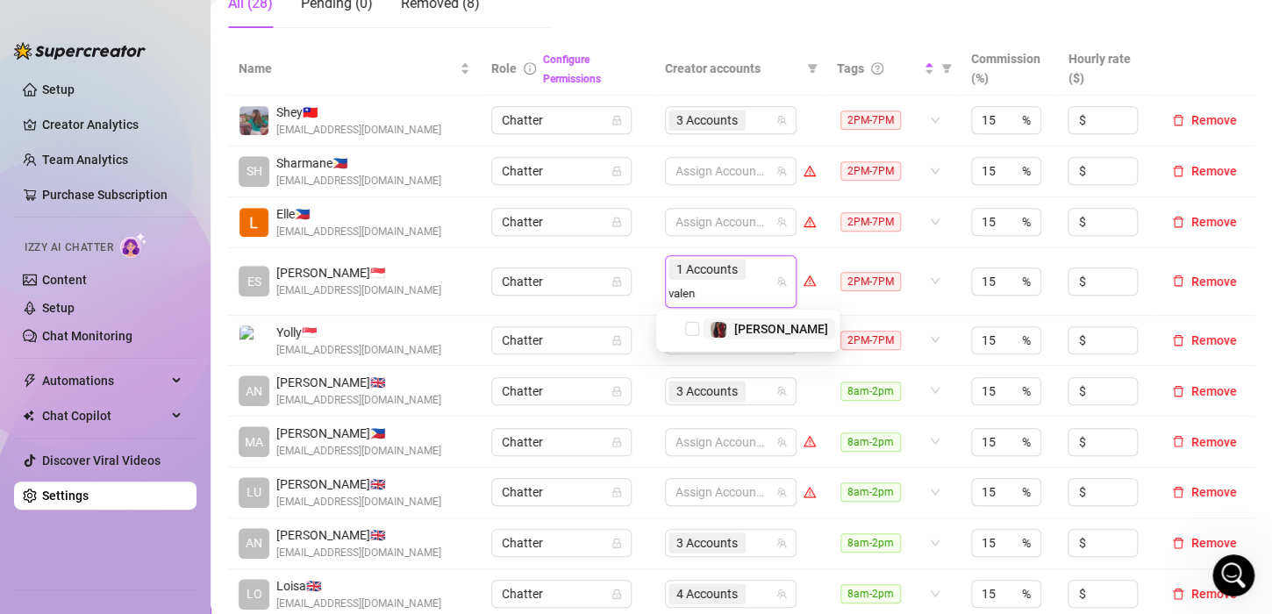
click at [694, 332] on span "Select tree node" at bounding box center [692, 329] width 14 height 14
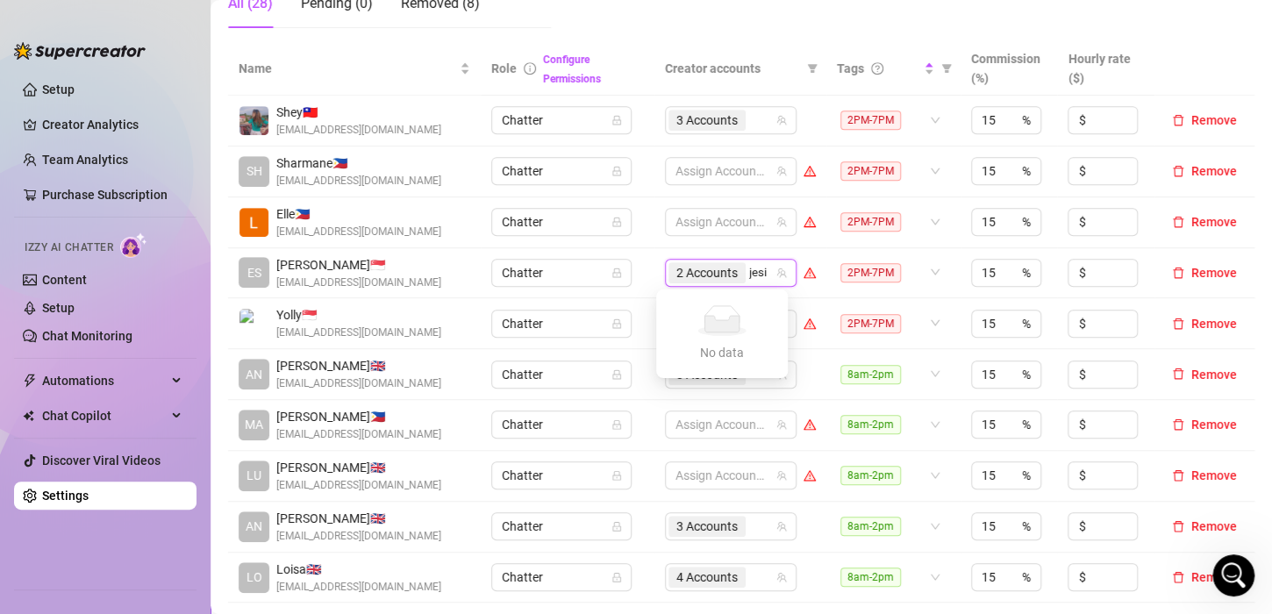
type input "jes"
click at [693, 304] on span "Select tree node" at bounding box center [692, 309] width 14 height 14
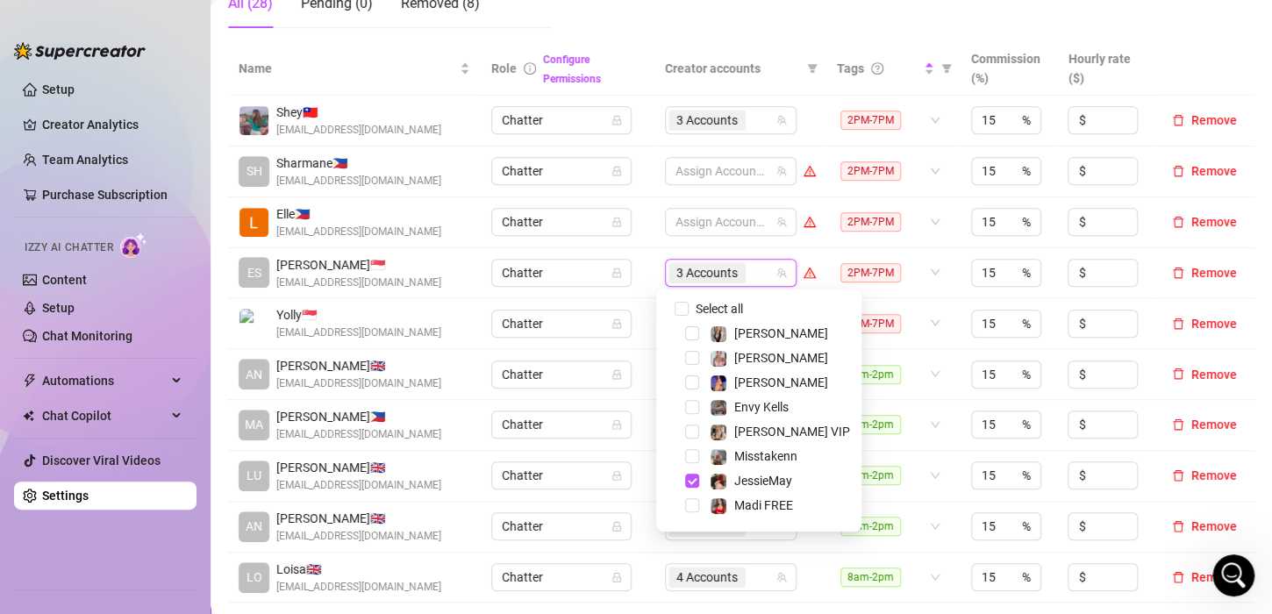
click at [645, 256] on td "Chatter" at bounding box center [567, 273] width 173 height 51
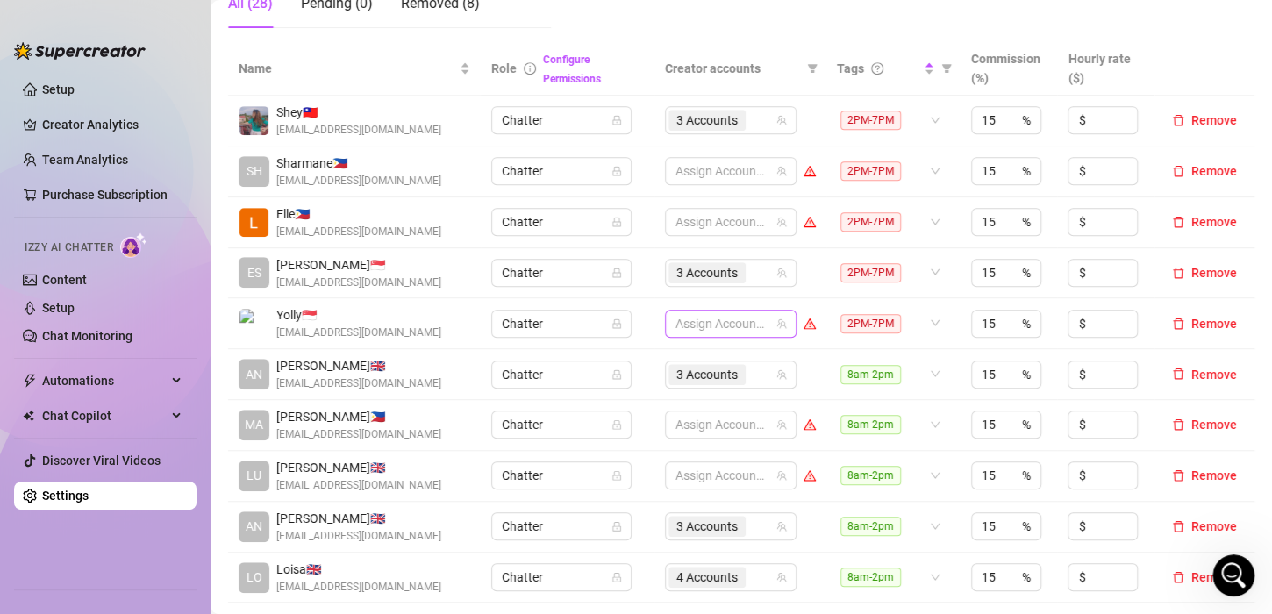
click at [702, 319] on div at bounding box center [722, 323] width 106 height 25
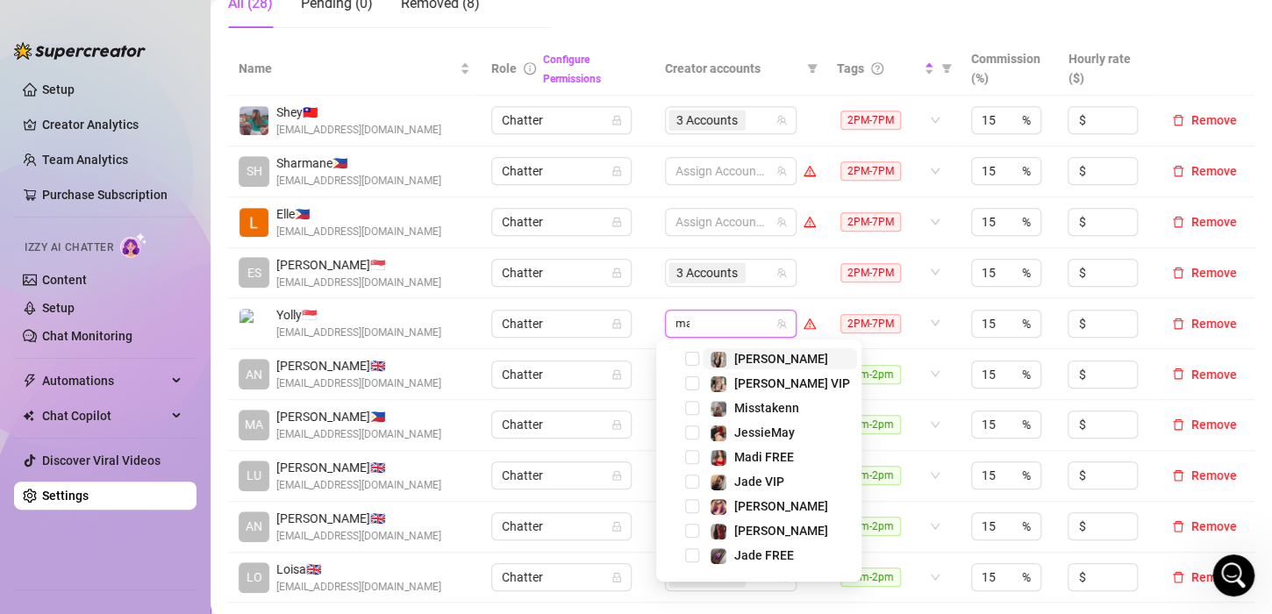
type input "madi"
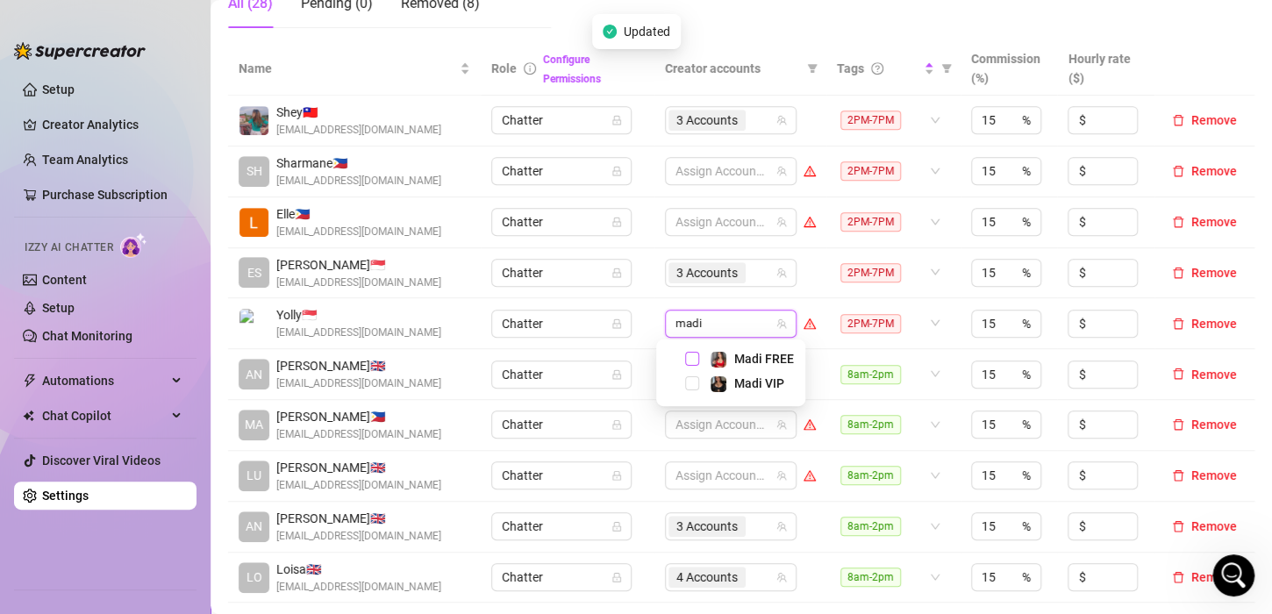
click at [697, 360] on span "Select tree node" at bounding box center [692, 359] width 14 height 14
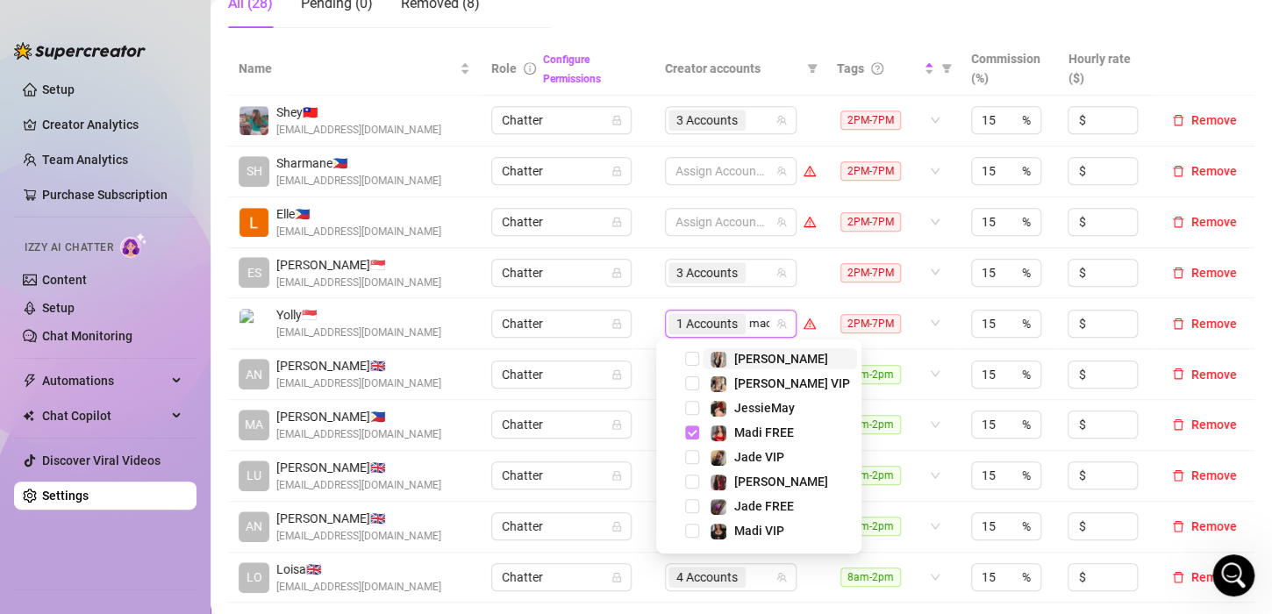
type input "madi"
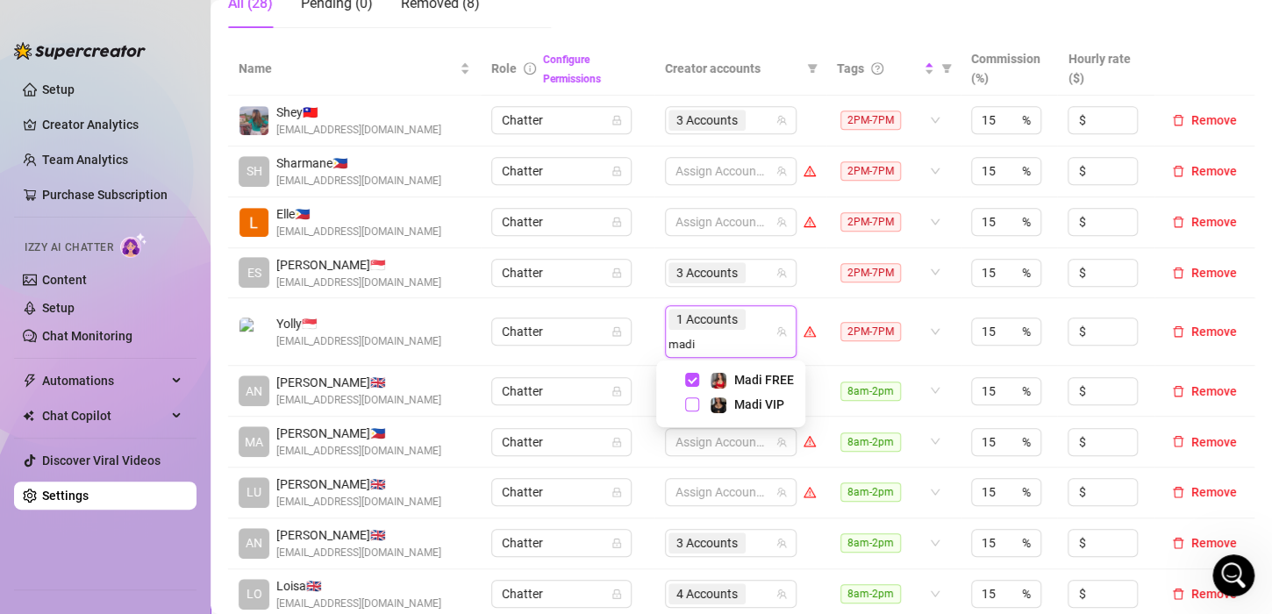
click at [690, 404] on span "Select tree node" at bounding box center [692, 404] width 14 height 14
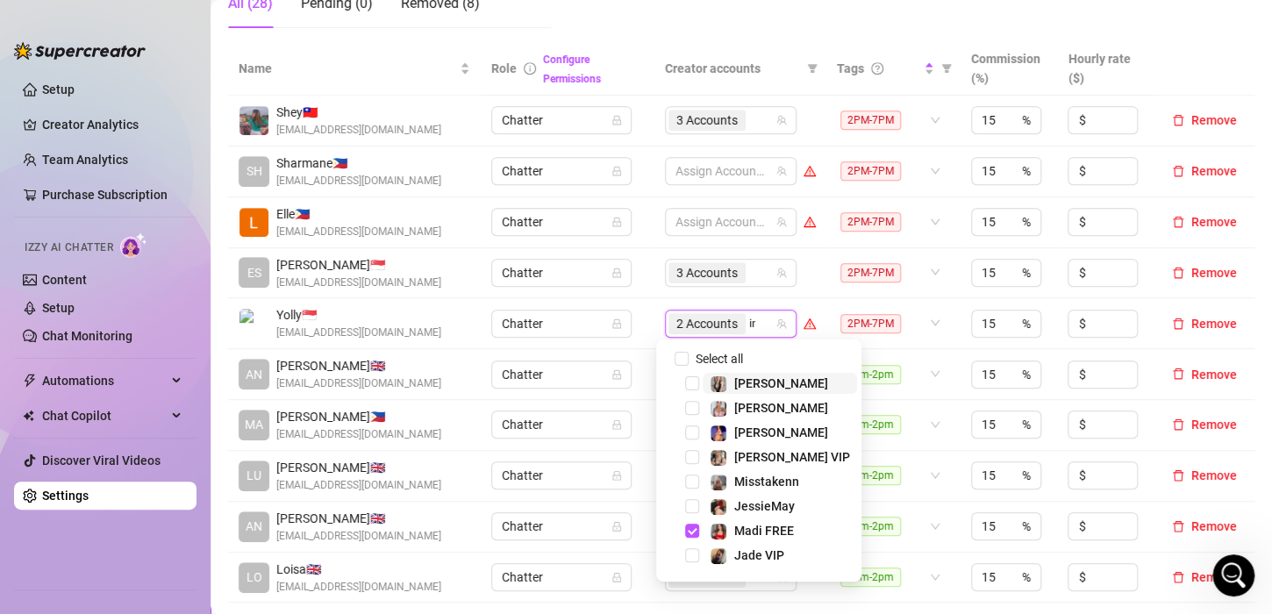
type input "ink"
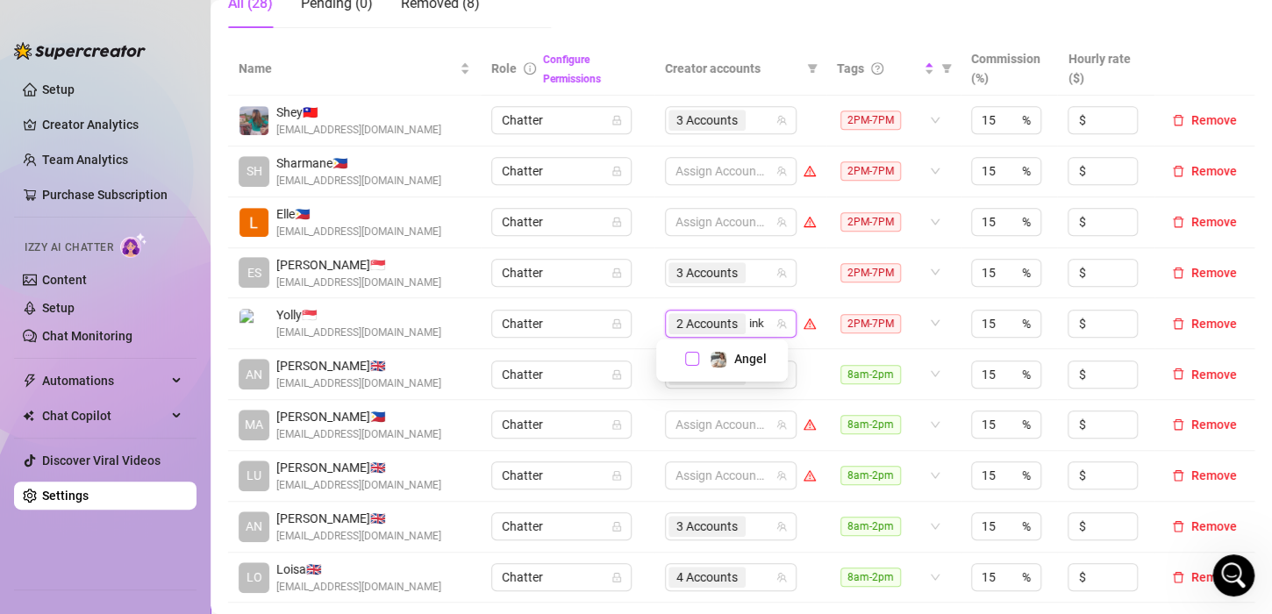
click at [690, 361] on span "Select tree node" at bounding box center [692, 359] width 14 height 14
type input "n"
click at [684, 175] on div at bounding box center [722, 171] width 106 height 25
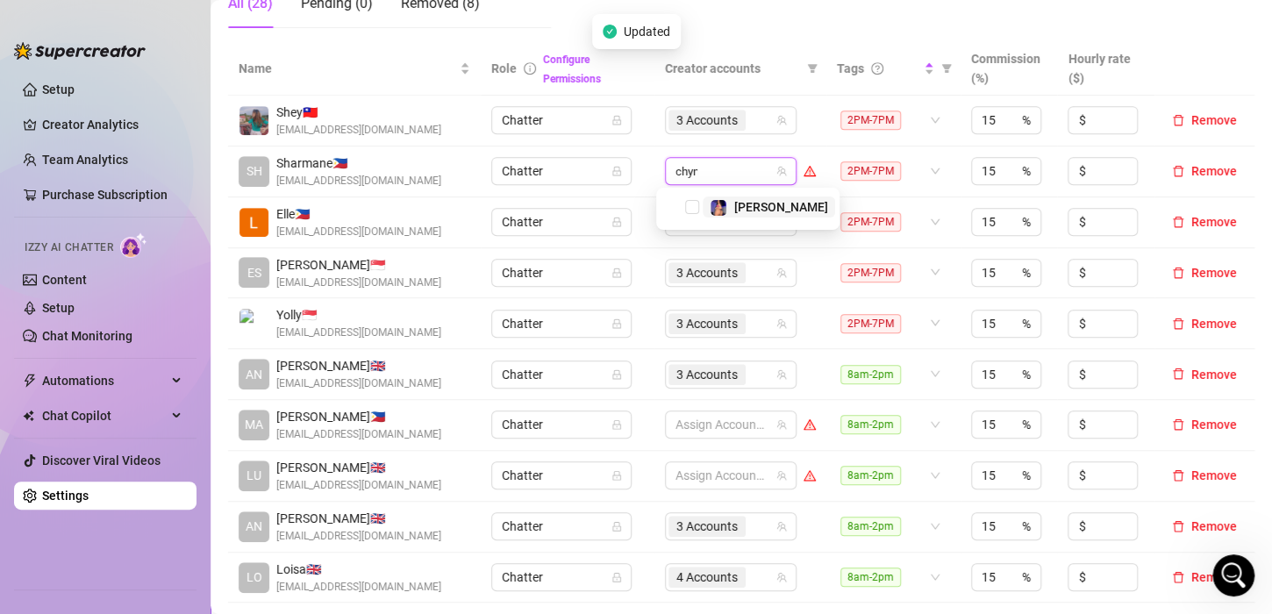
type input "[PERSON_NAME]"
click at [697, 209] on span "Select tree node" at bounding box center [692, 207] width 14 height 14
type input "jade"
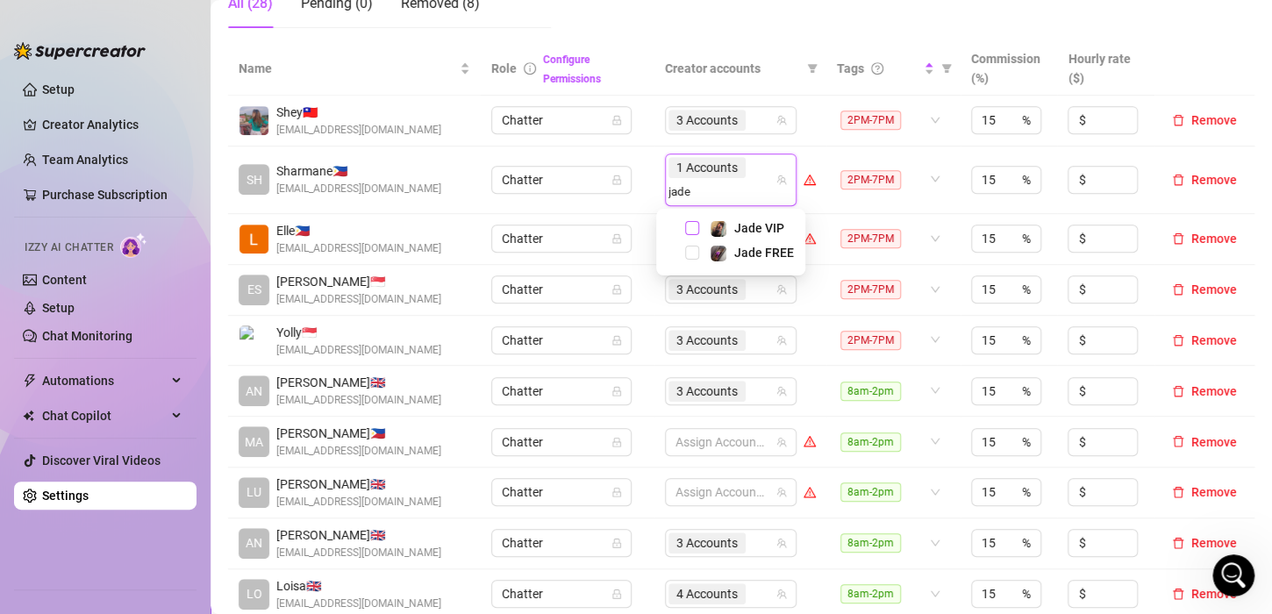
click at [690, 230] on span "Select tree node" at bounding box center [692, 228] width 14 height 14
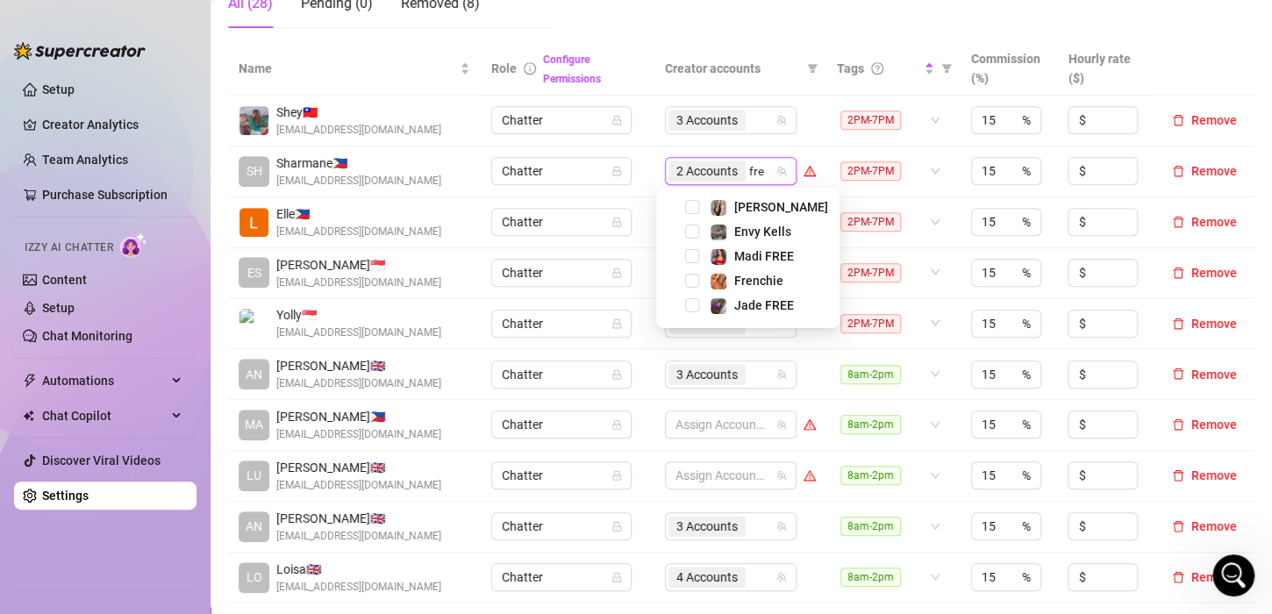
type input "fren"
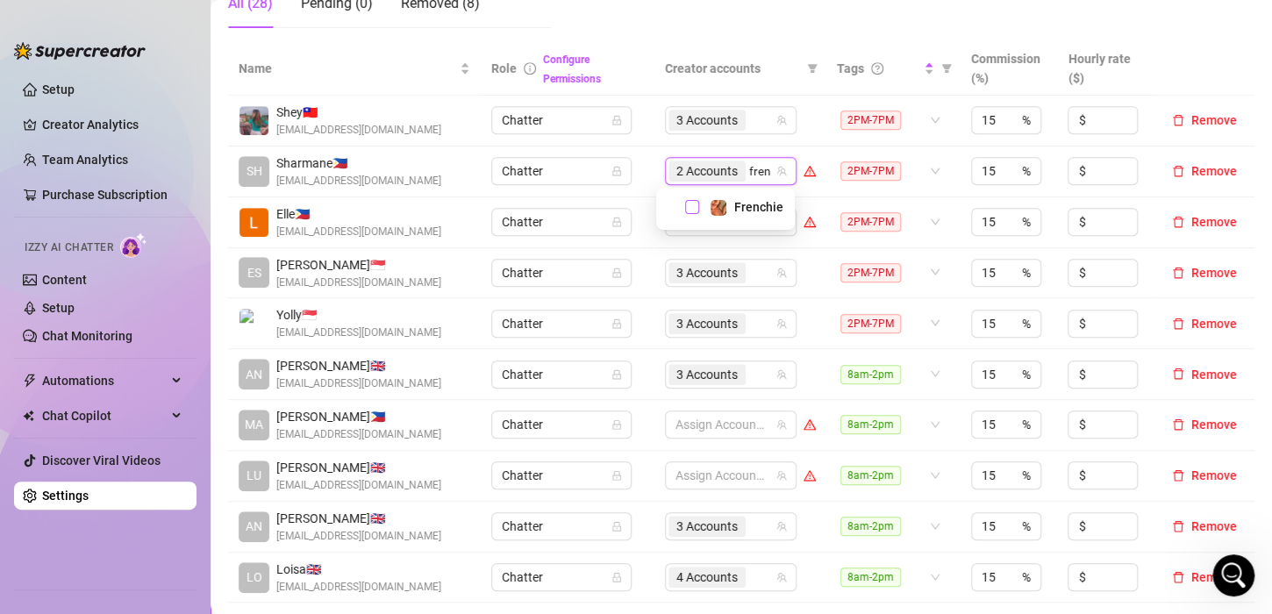
click at [690, 203] on span "Select tree node" at bounding box center [692, 207] width 14 height 14
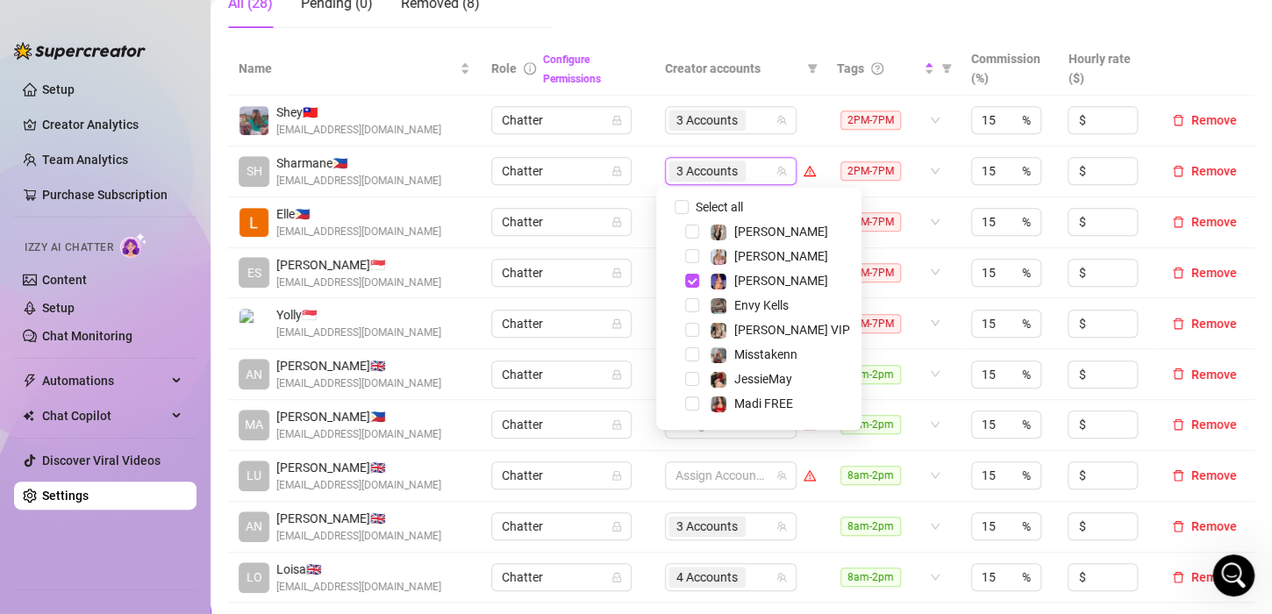
drag, startPoint x: 643, startPoint y: 219, endPoint x: 666, endPoint y: 381, distance: 163.0
click at [643, 219] on td "Chatter" at bounding box center [567, 222] width 173 height 51
